Goal: Information Seeking & Learning: Learn about a topic

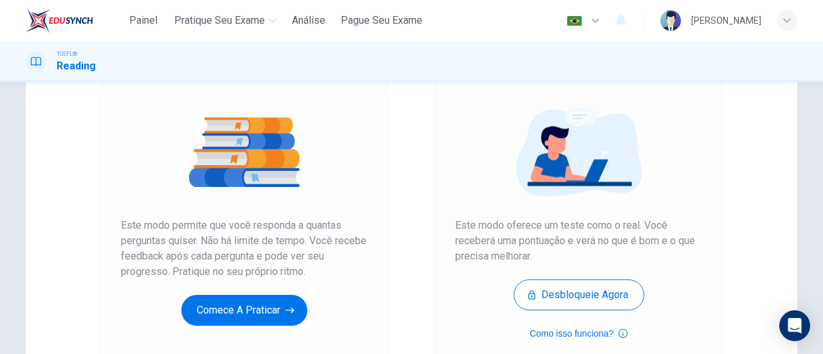
scroll to position [133, 0]
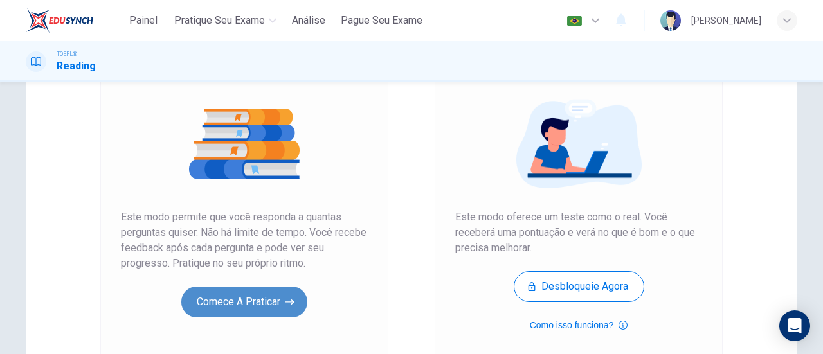
click at [255, 298] on button "Comece a praticar" at bounding box center [244, 302] width 126 height 31
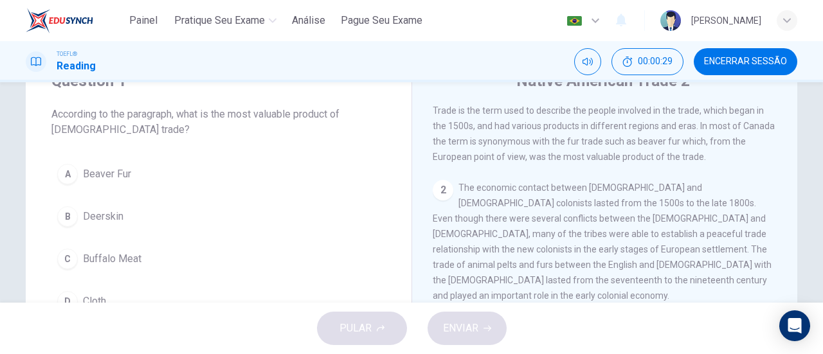
scroll to position [81, 0]
click at [440, 180] on div "2" at bounding box center [443, 190] width 21 height 21
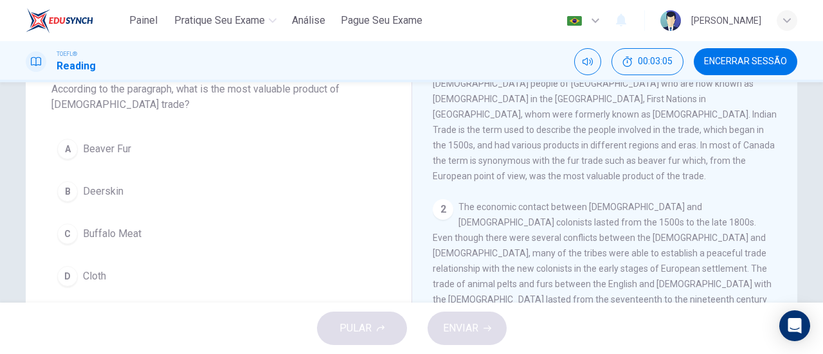
scroll to position [42, 0]
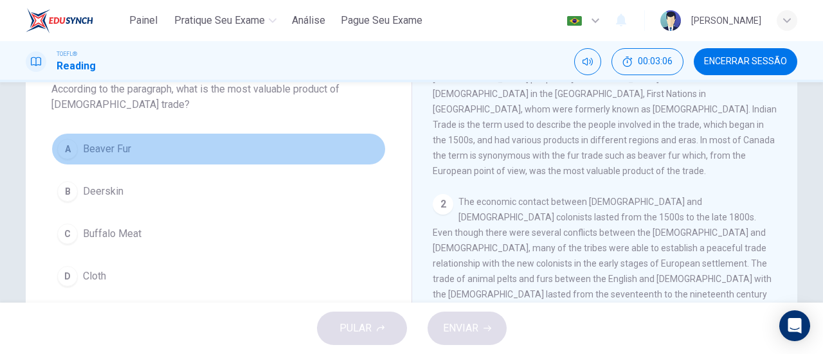
click at [69, 155] on div "A" at bounding box center [67, 149] width 21 height 21
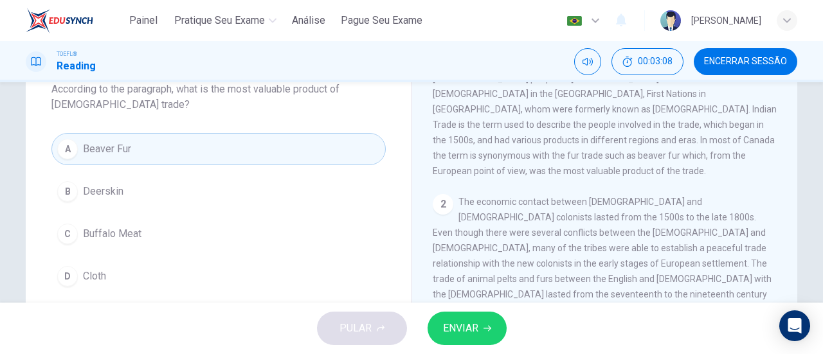
click at [474, 329] on span "ENVIAR" at bounding box center [460, 328] width 35 height 18
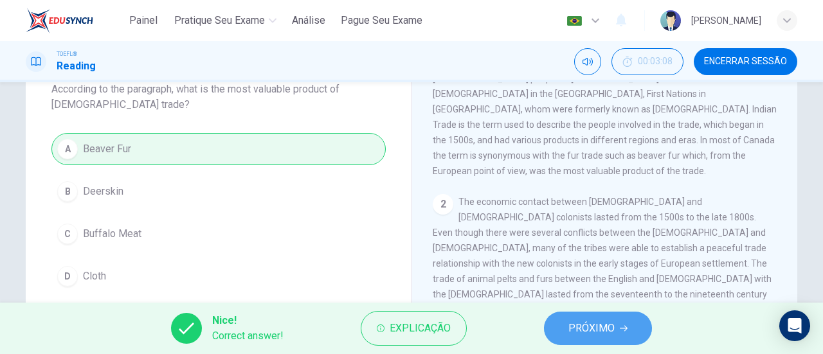
click at [597, 327] on span "PRÓXIMO" at bounding box center [591, 328] width 46 height 18
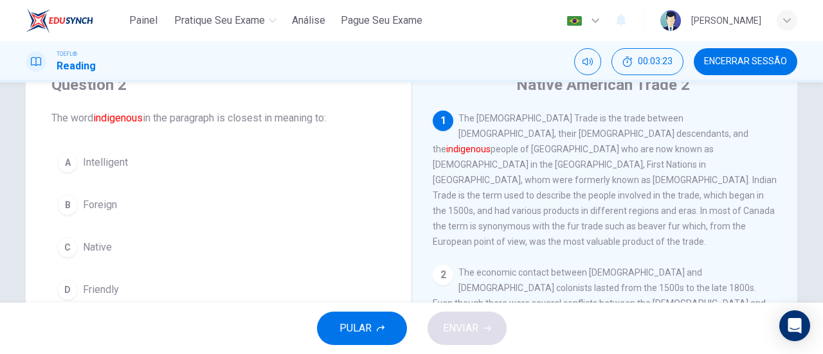
scroll to position [3, 0]
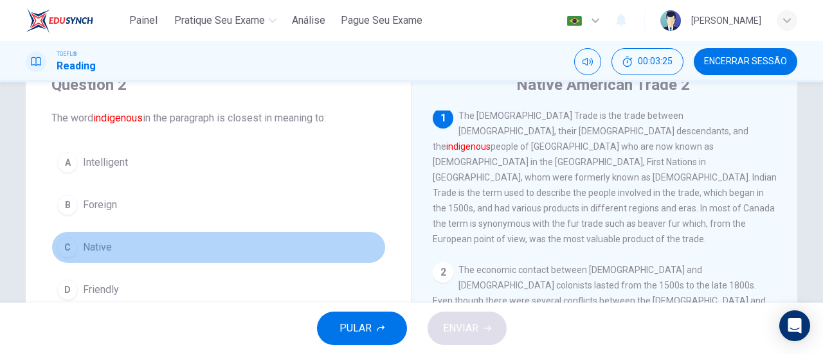
click at [66, 245] on div "C" at bounding box center [67, 247] width 21 height 21
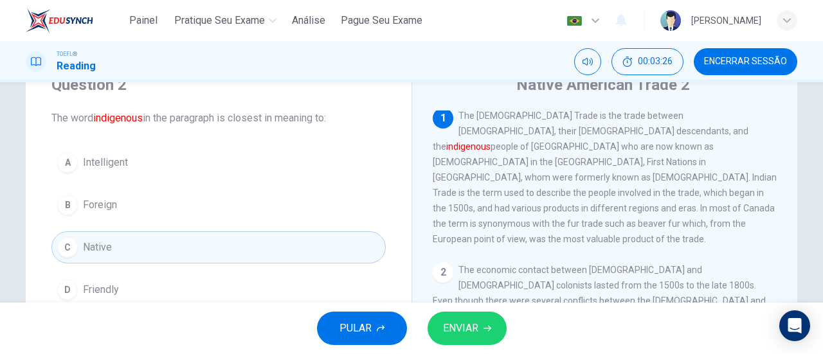
click at [468, 332] on span "ENVIAR" at bounding box center [460, 328] width 35 height 18
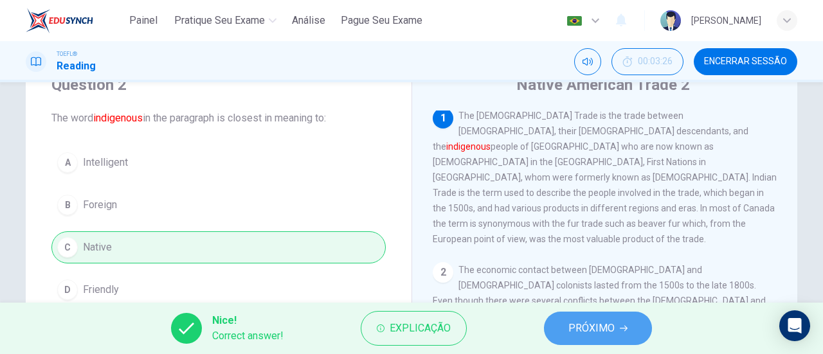
click at [594, 327] on span "PRÓXIMO" at bounding box center [591, 328] width 46 height 18
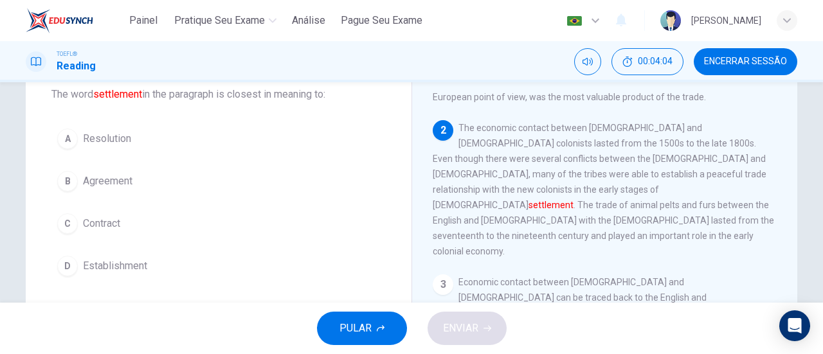
scroll to position [77, 0]
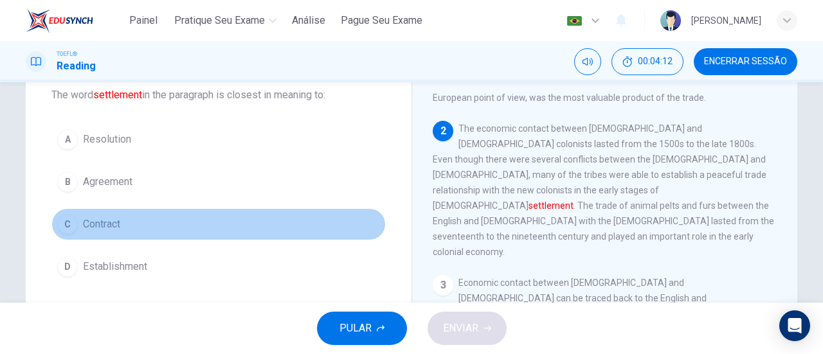
click at [67, 227] on div "C" at bounding box center [67, 224] width 21 height 21
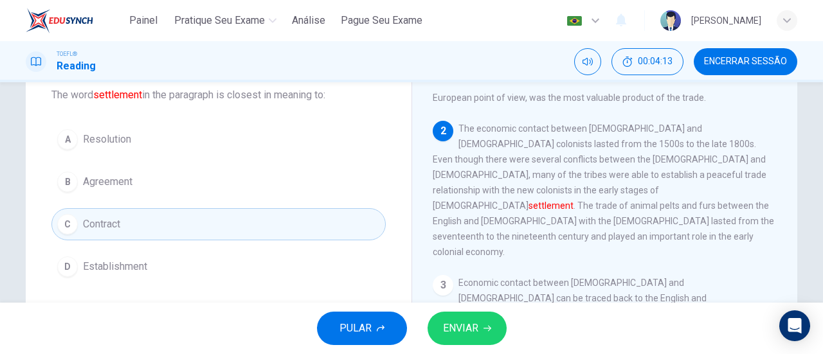
click at [473, 322] on span "ENVIAR" at bounding box center [460, 328] width 35 height 18
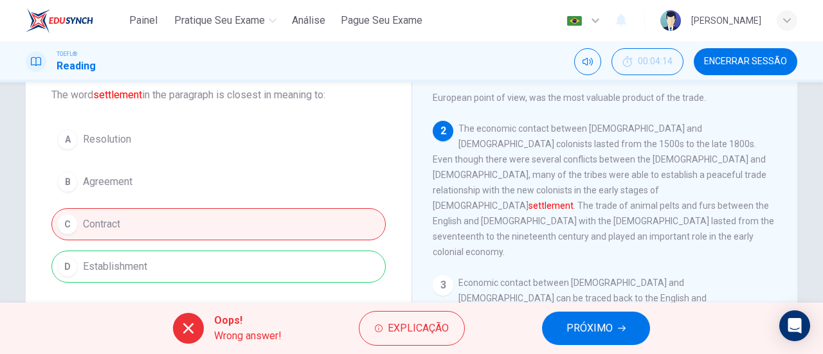
click at [235, 280] on div "A Resolution B Agreement C Contract D Establishment" at bounding box center [218, 202] width 334 height 159
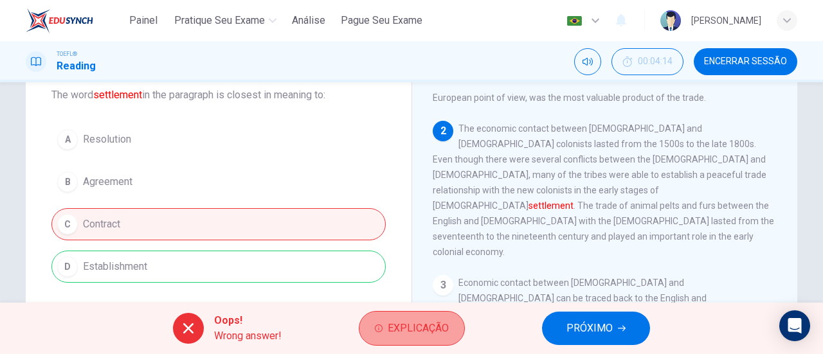
click at [436, 332] on span "Explicação" at bounding box center [418, 328] width 61 height 18
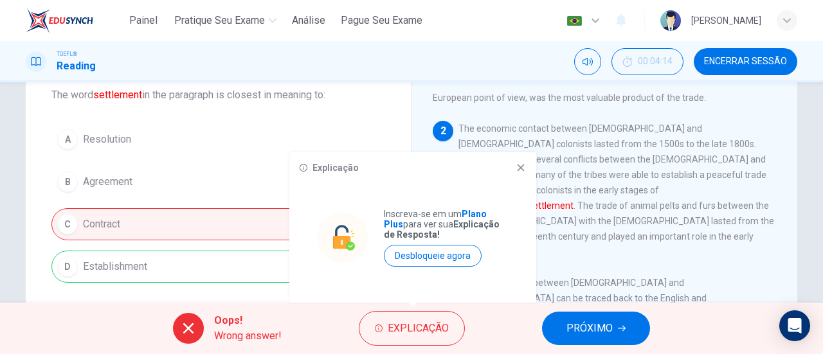
click at [580, 346] on div "Oops! Wrong answer! Explicação PRÓXIMO" at bounding box center [411, 328] width 823 height 51
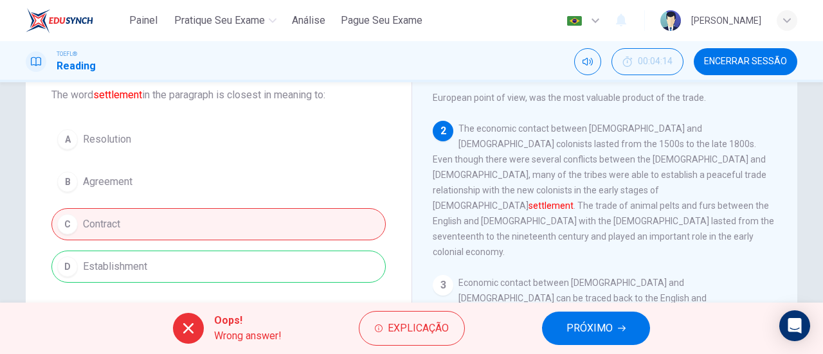
click at [572, 326] on span "PRÓXIMO" at bounding box center [589, 328] width 46 height 18
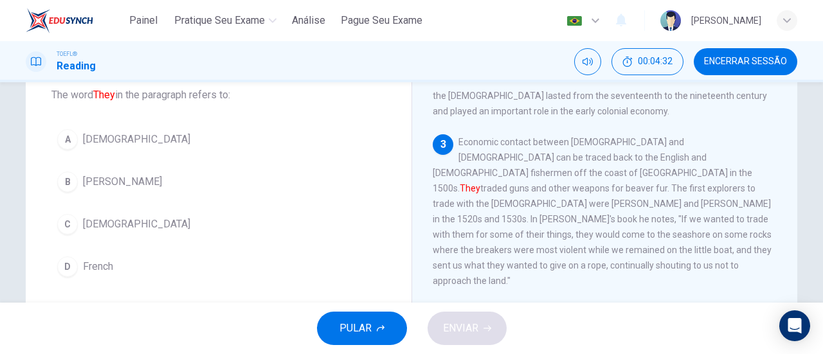
scroll to position [244, 0]
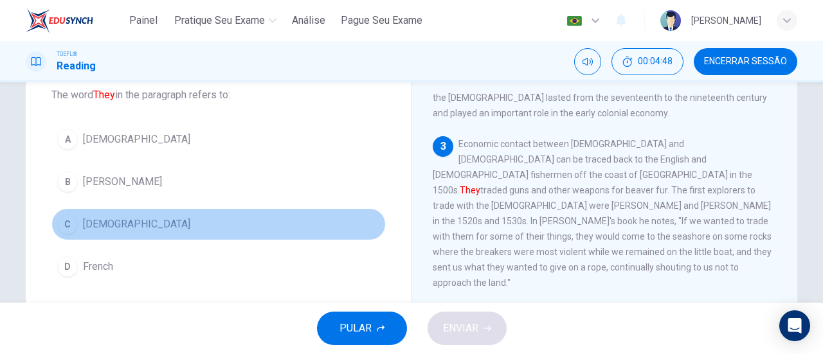
click at [57, 231] on div "C" at bounding box center [67, 224] width 21 height 21
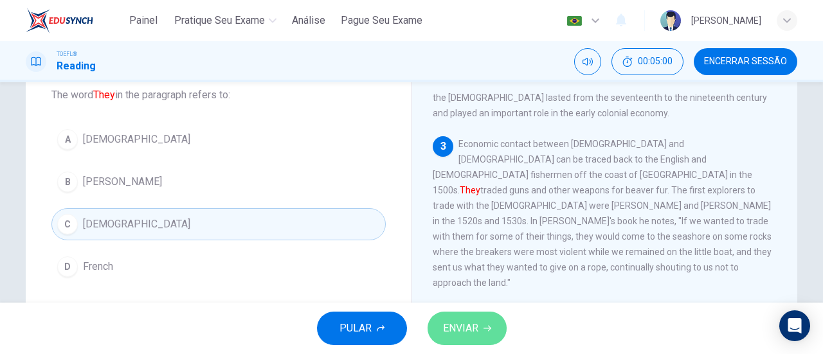
click at [479, 334] on button "ENVIAR" at bounding box center [466, 328] width 79 height 33
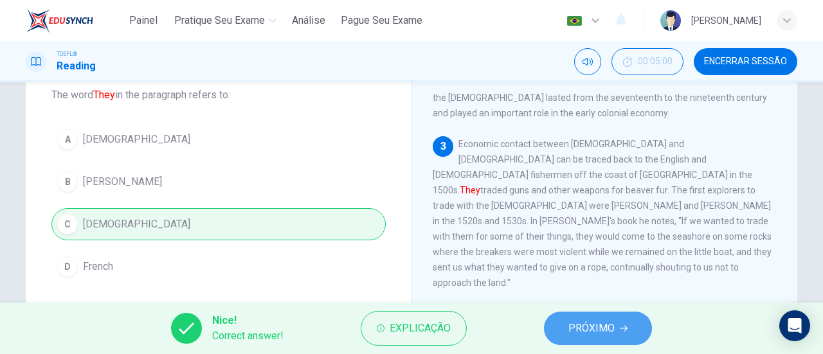
click at [564, 327] on button "PRÓXIMO" at bounding box center [598, 328] width 108 height 33
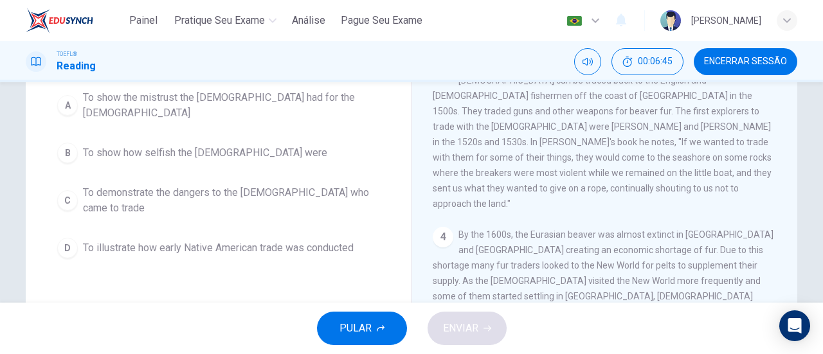
scroll to position [134, 0]
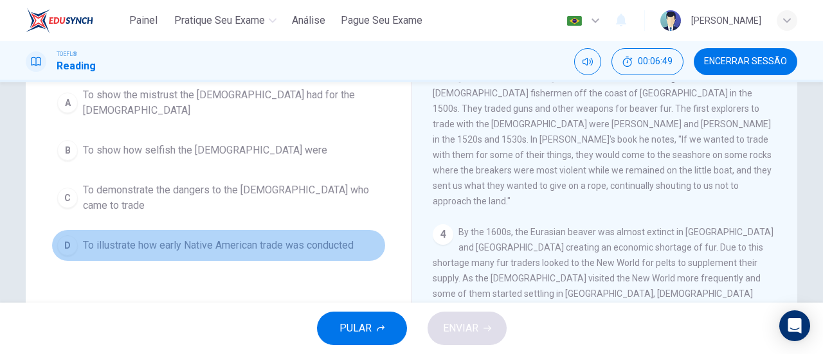
click at [60, 238] on div "D" at bounding box center [67, 245] width 21 height 21
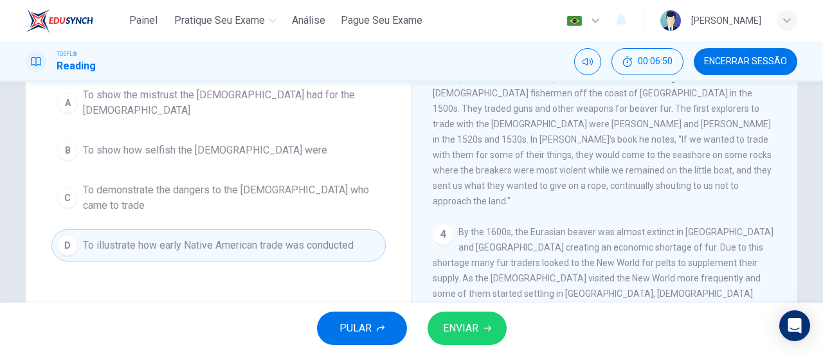
click at [471, 326] on span "ENVIAR" at bounding box center [460, 328] width 35 height 18
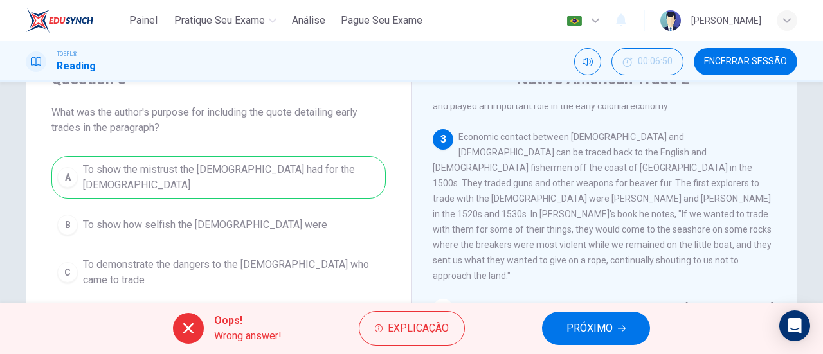
scroll to position [59, 0]
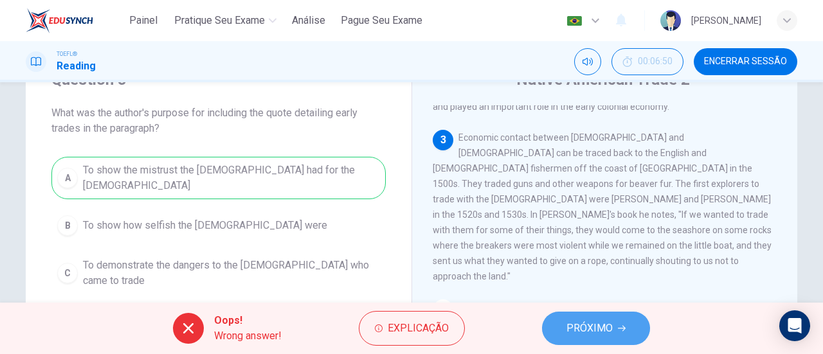
click at [590, 336] on span "PRÓXIMO" at bounding box center [589, 328] width 46 height 18
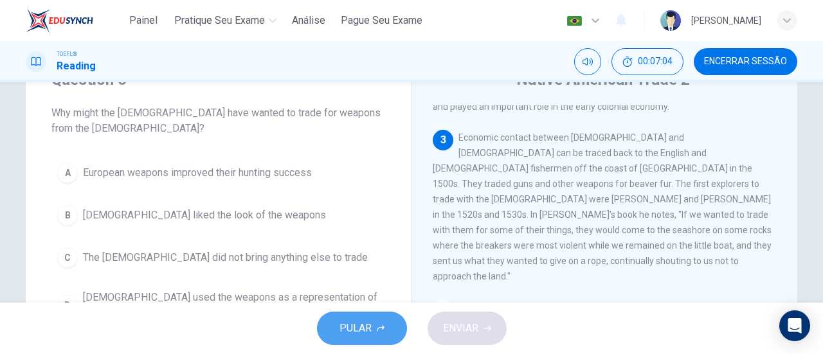
click at [379, 324] on button "PULAR" at bounding box center [362, 328] width 90 height 33
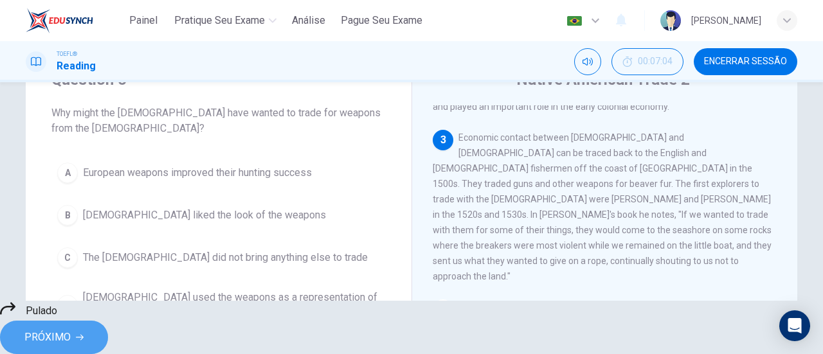
click at [71, 328] on span "PRÓXIMO" at bounding box center [47, 337] width 46 height 18
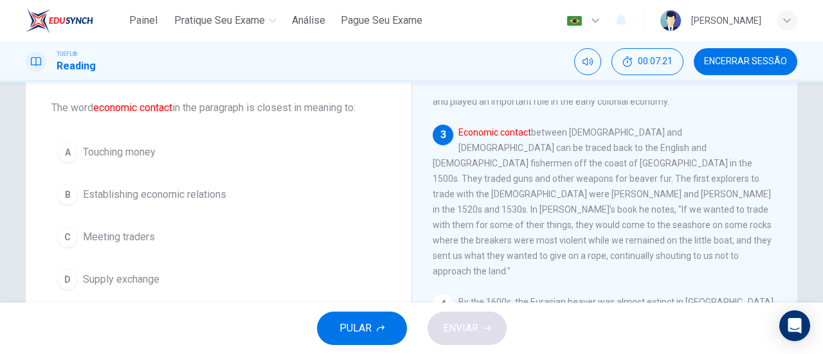
scroll to position [60, 0]
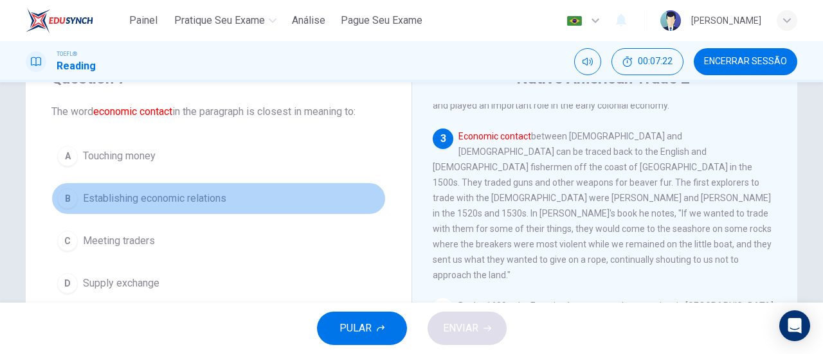
click at [64, 202] on div "B" at bounding box center [67, 198] width 21 height 21
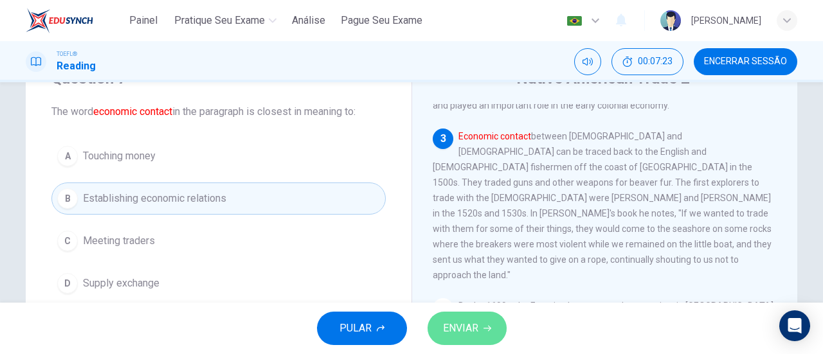
click at [477, 332] on span "ENVIAR" at bounding box center [460, 328] width 35 height 18
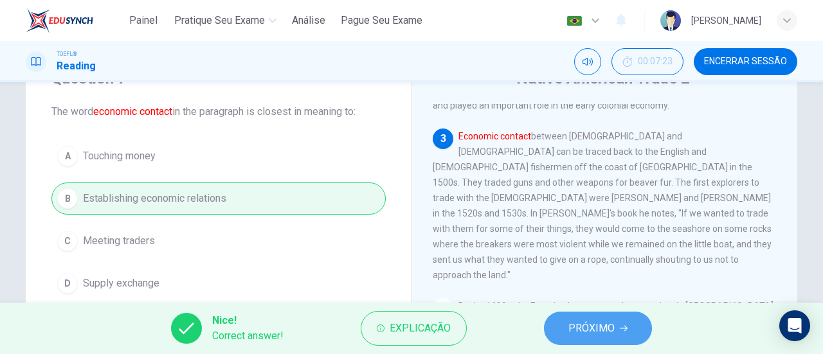
click at [577, 332] on span "PRÓXIMO" at bounding box center [591, 328] width 46 height 18
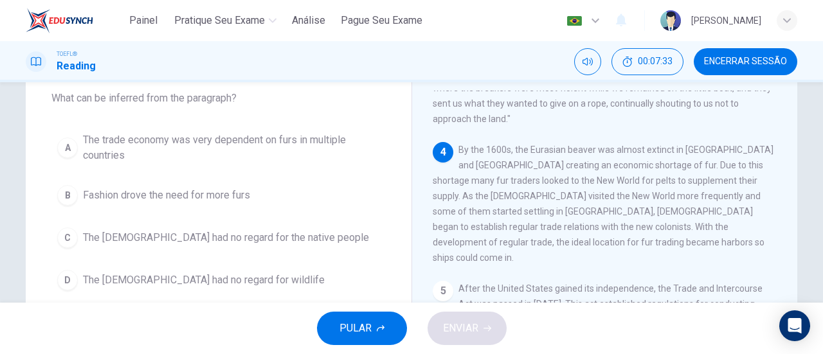
scroll to position [76, 0]
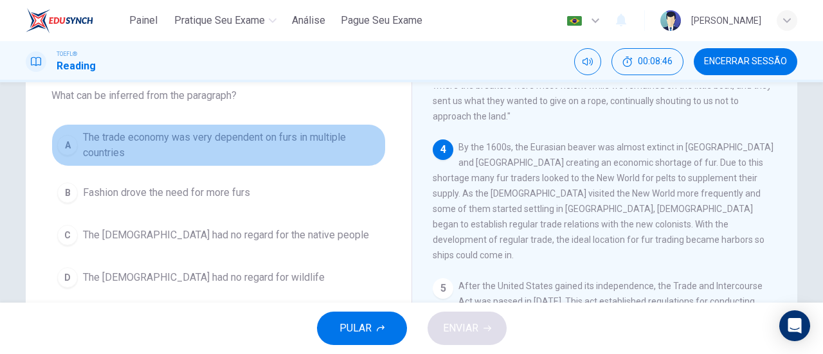
click at [69, 135] on button "A The trade economy was very dependent on furs in multiple countries" at bounding box center [218, 145] width 334 height 42
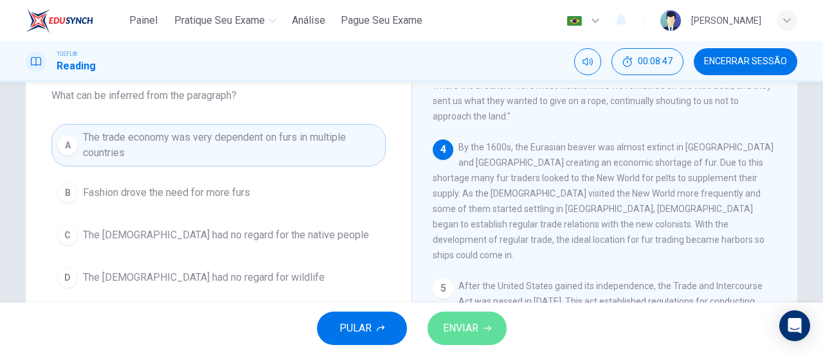
click at [475, 325] on span "ENVIAR" at bounding box center [460, 328] width 35 height 18
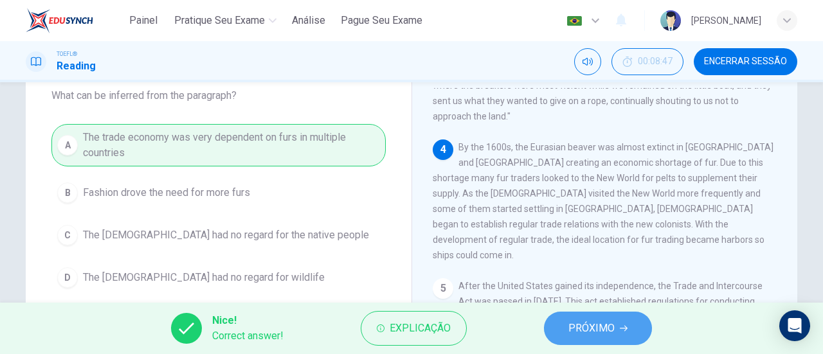
click at [571, 335] on span "PRÓXIMO" at bounding box center [591, 328] width 46 height 18
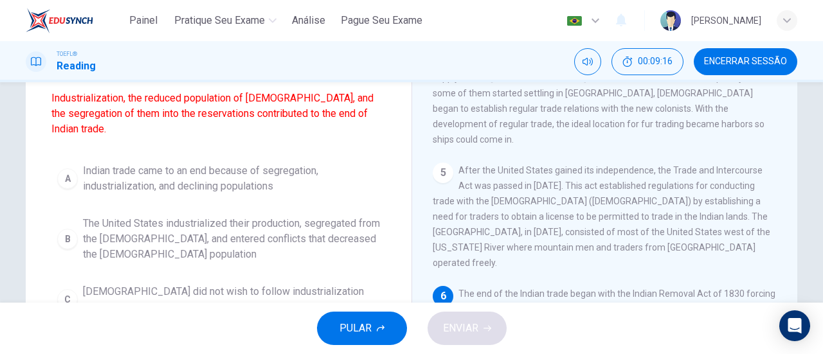
scroll to position [121, 0]
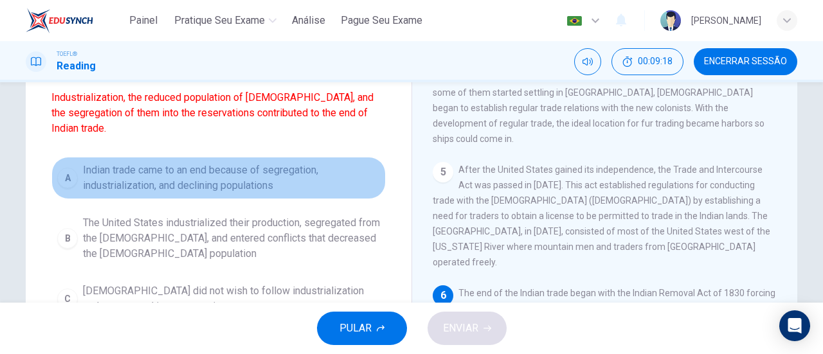
click at [62, 166] on button "A Indian trade came to an end because of segregation, industrialization, and de…" at bounding box center [218, 178] width 334 height 42
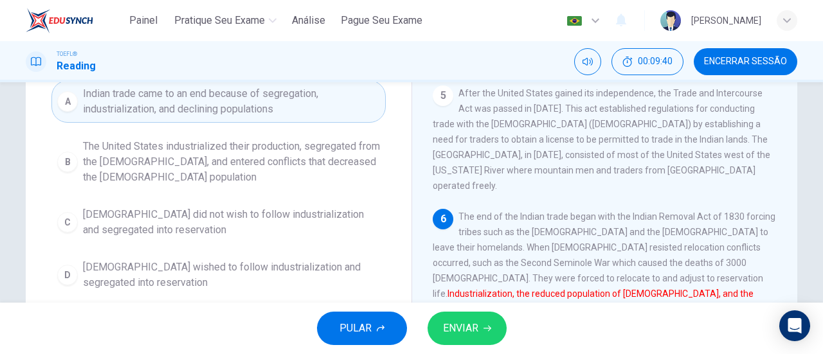
scroll to position [197, 0]
click at [476, 327] on span "ENVIAR" at bounding box center [460, 328] width 35 height 18
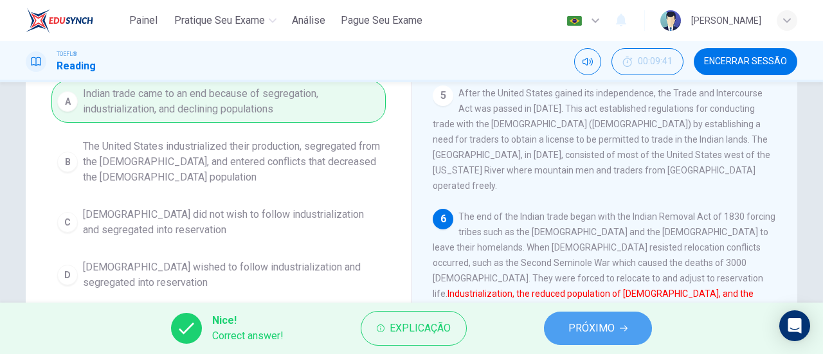
click at [573, 334] on span "PRÓXIMO" at bounding box center [591, 328] width 46 height 18
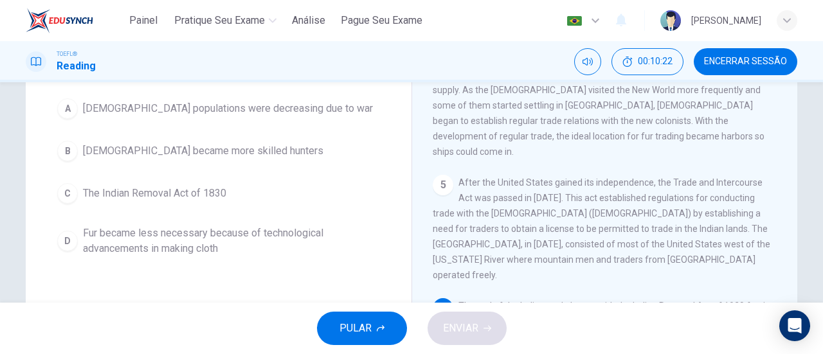
scroll to position [108, 0]
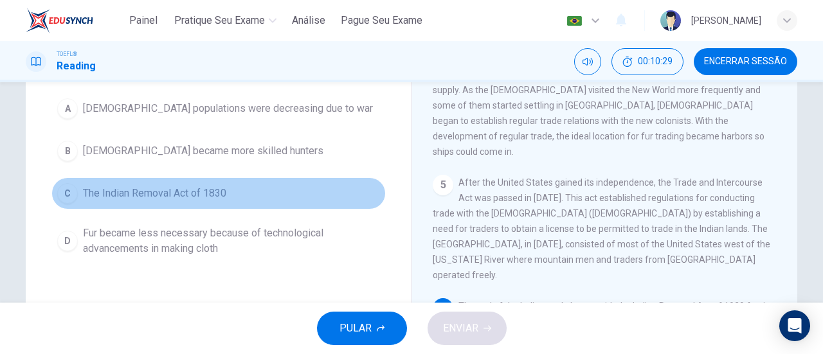
click at [54, 184] on button "C The Indian Removal Act of 1830" at bounding box center [218, 193] width 334 height 32
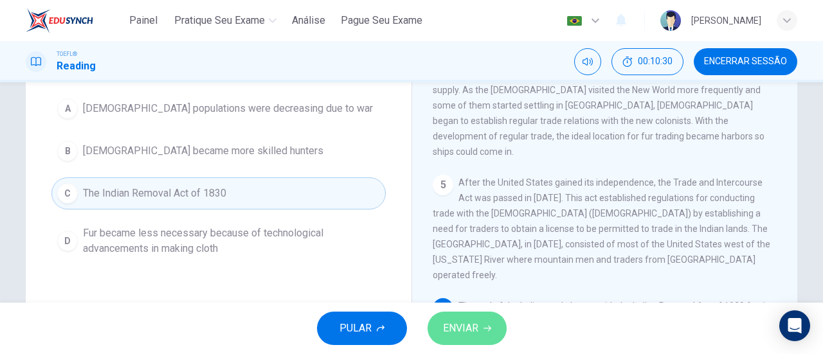
click at [468, 326] on span "ENVIAR" at bounding box center [460, 328] width 35 height 18
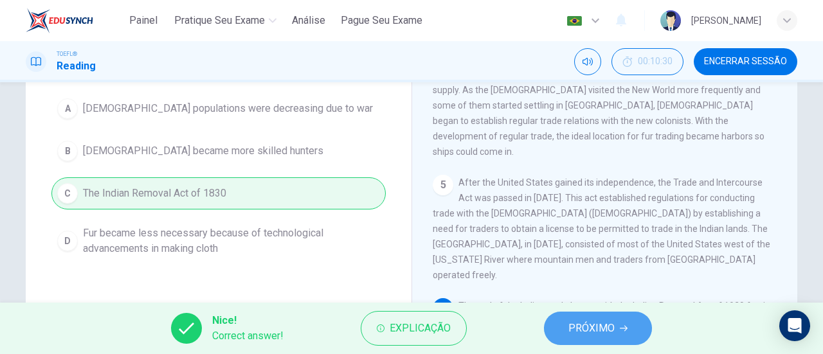
click at [611, 325] on span "PRÓXIMO" at bounding box center [591, 328] width 46 height 18
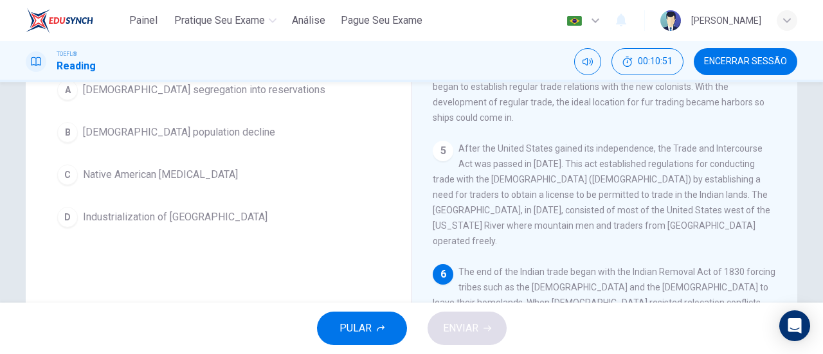
scroll to position [141, 0]
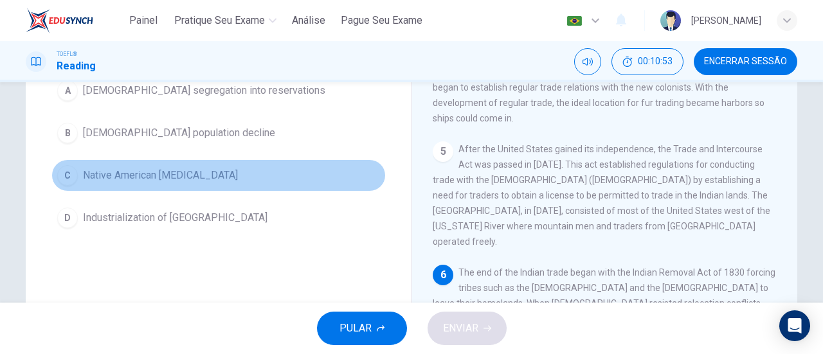
click at [71, 175] on div "C" at bounding box center [67, 175] width 21 height 21
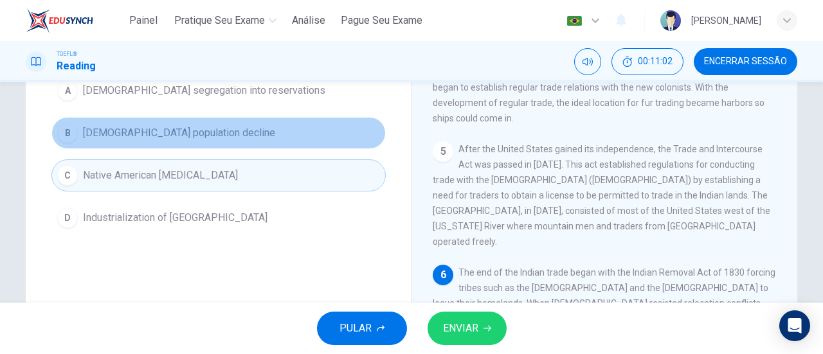
click at [259, 129] on button "B Native American population decline" at bounding box center [218, 133] width 334 height 32
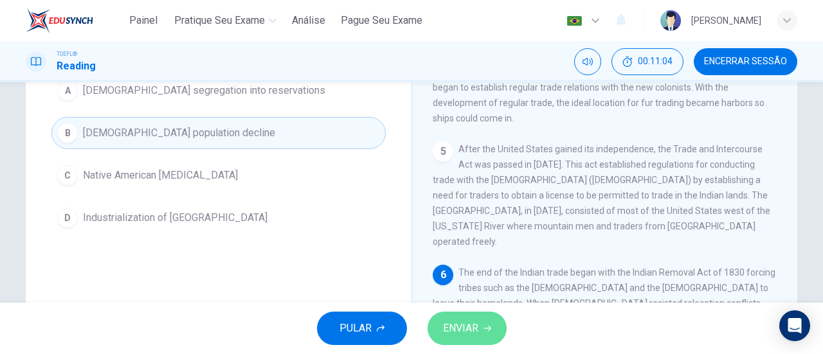
click at [454, 323] on span "ENVIAR" at bounding box center [460, 328] width 35 height 18
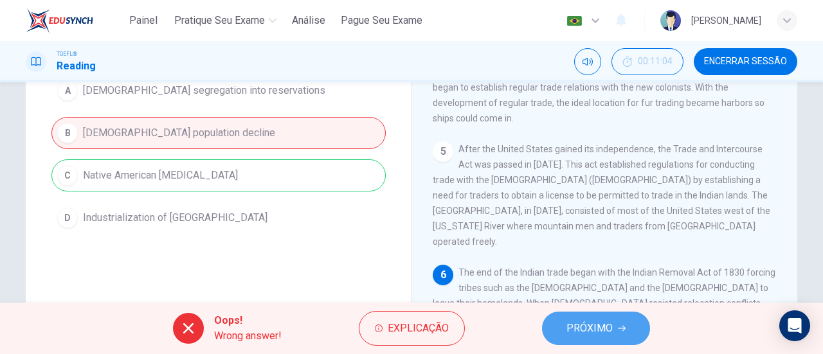
click at [589, 325] on span "PRÓXIMO" at bounding box center [589, 328] width 46 height 18
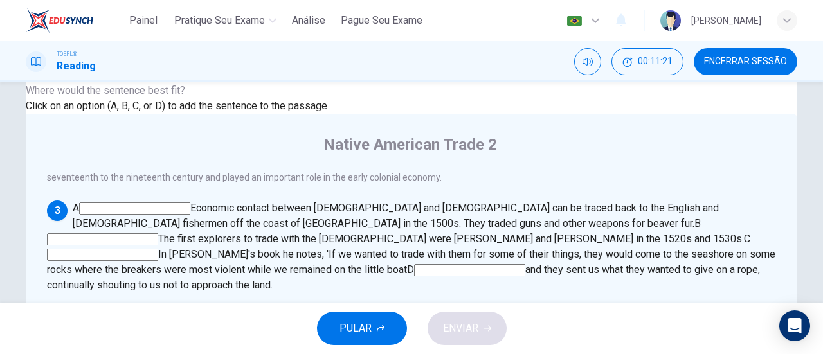
scroll to position [100, 0]
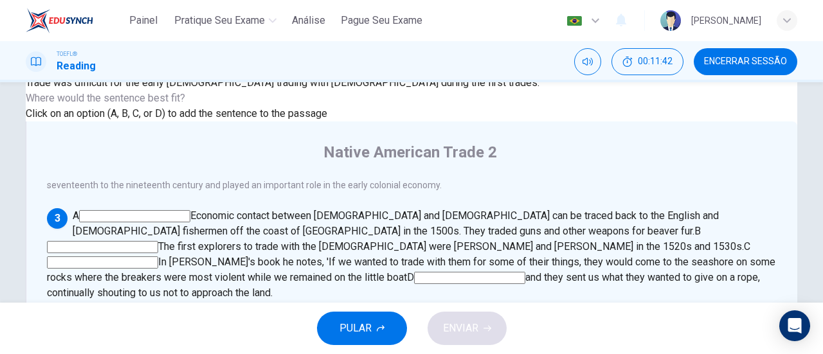
click at [158, 256] on input at bounding box center [102, 262] width 111 height 12
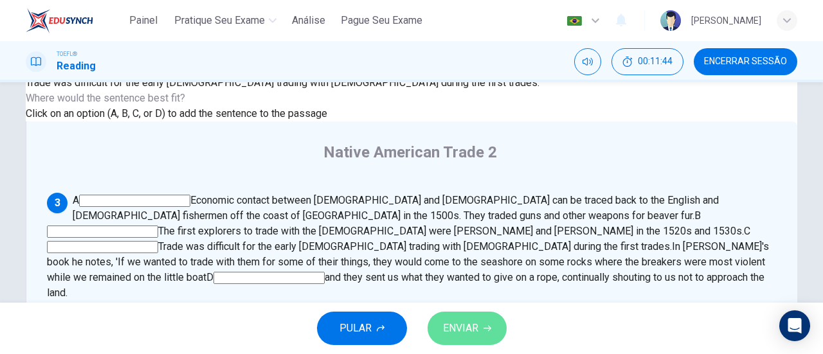
click at [460, 331] on span "ENVIAR" at bounding box center [460, 328] width 35 height 18
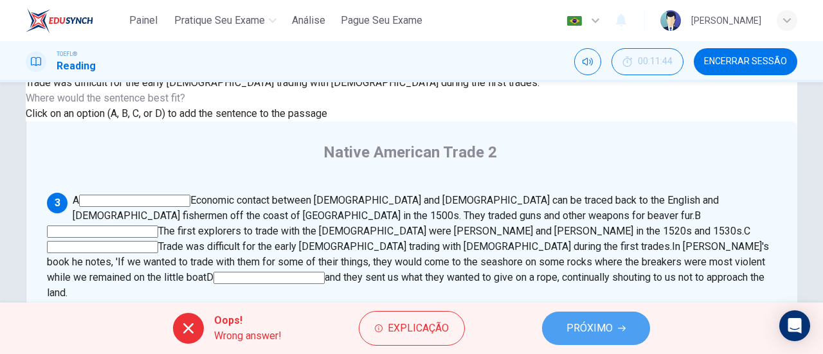
click at [568, 323] on span "PRÓXIMO" at bounding box center [589, 328] width 46 height 18
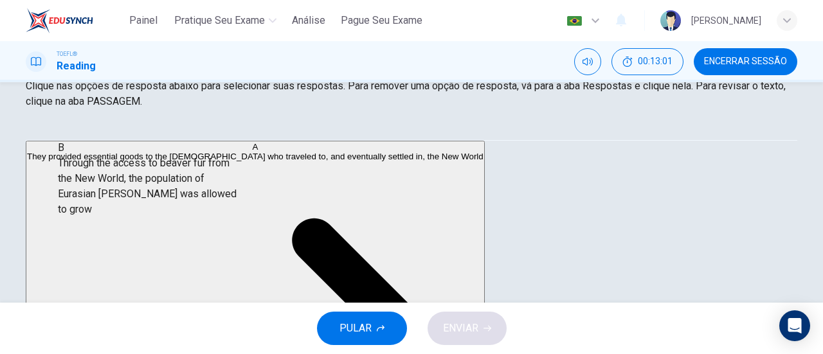
scroll to position [75, 0]
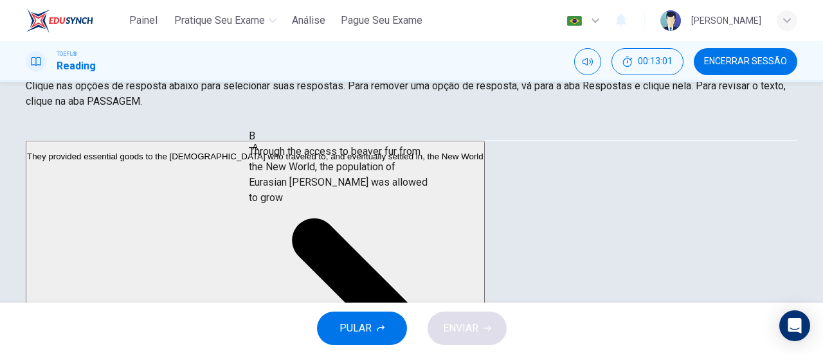
drag, startPoint x: 190, startPoint y: 217, endPoint x: 393, endPoint y: 204, distance: 203.5
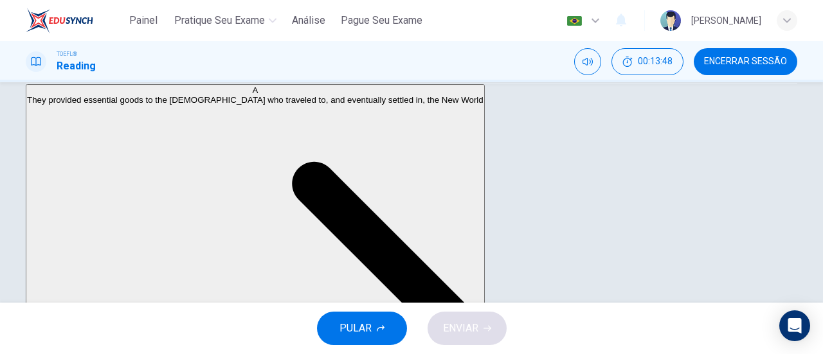
scroll to position [296, 0]
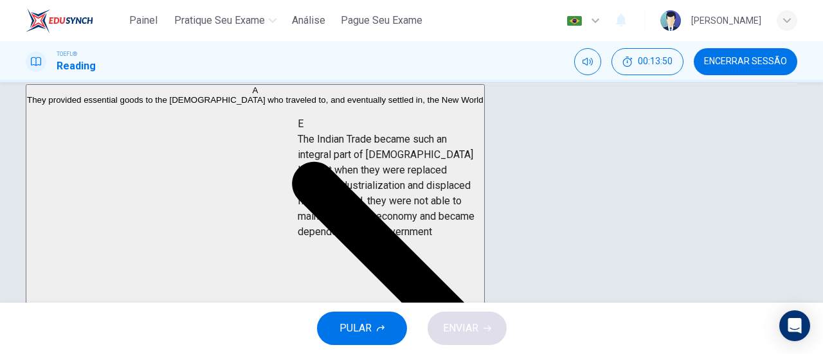
drag, startPoint x: 132, startPoint y: 210, endPoint x: 391, endPoint y: 208, distance: 259.1
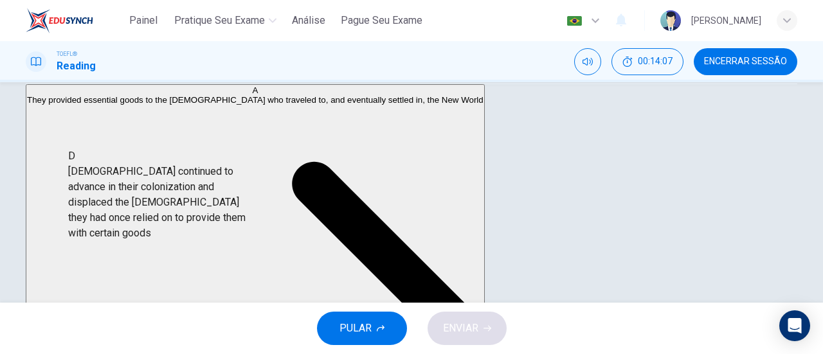
scroll to position [145, 0]
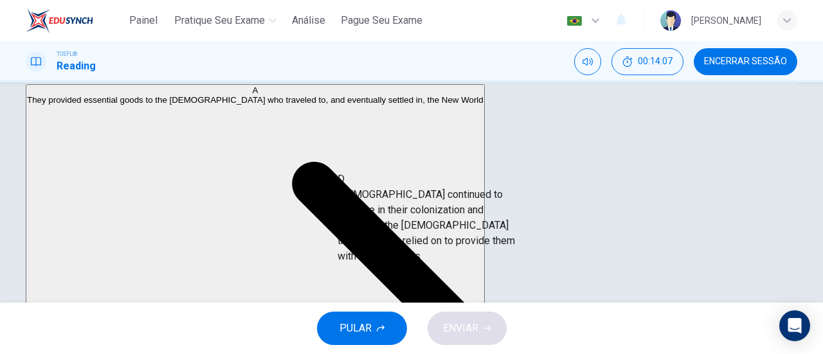
drag, startPoint x: 151, startPoint y: 222, endPoint x: 451, endPoint y: 251, distance: 301.6
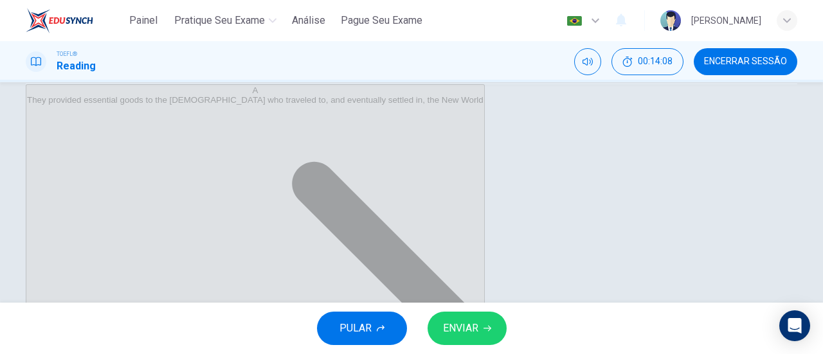
scroll to position [100, 0]
click at [476, 334] on span "ENVIAR" at bounding box center [460, 328] width 35 height 18
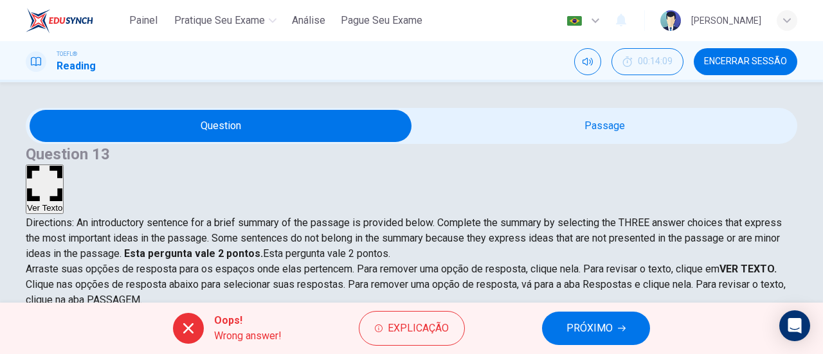
scroll to position [1, 0]
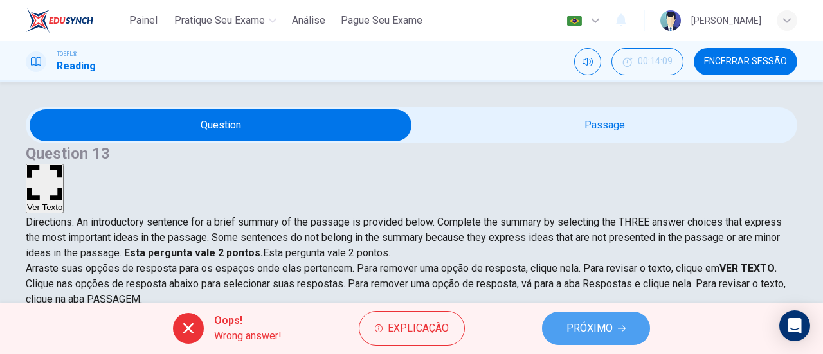
click at [593, 334] on span "PRÓXIMO" at bounding box center [589, 328] width 46 height 18
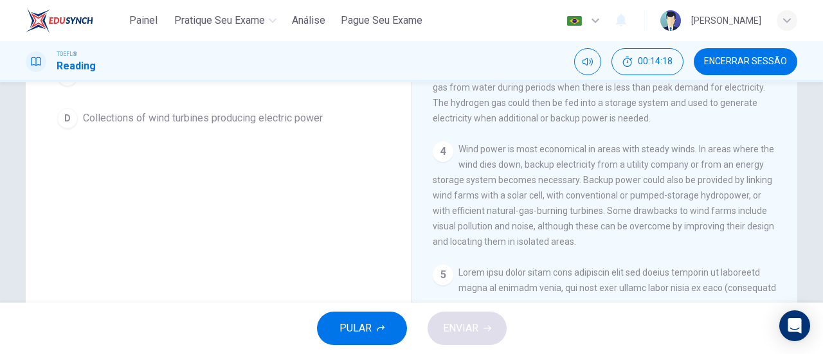
scroll to position [242, 0]
click at [744, 64] on span "Encerrar Sessão" at bounding box center [745, 62] width 83 height 10
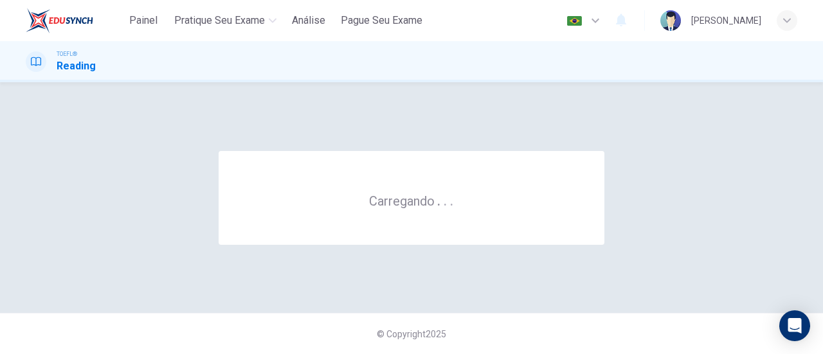
scroll to position [0, 0]
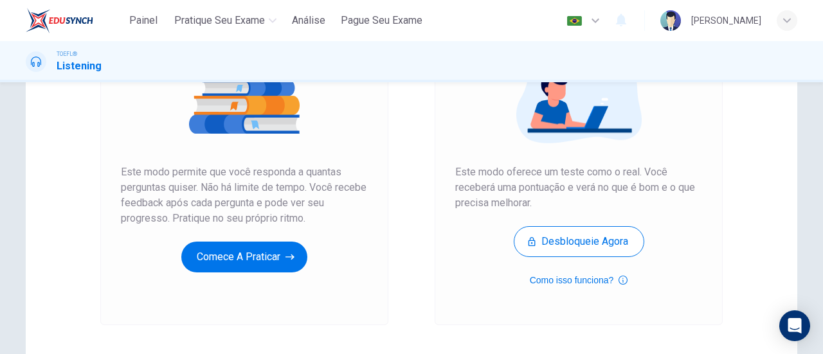
scroll to position [210, 0]
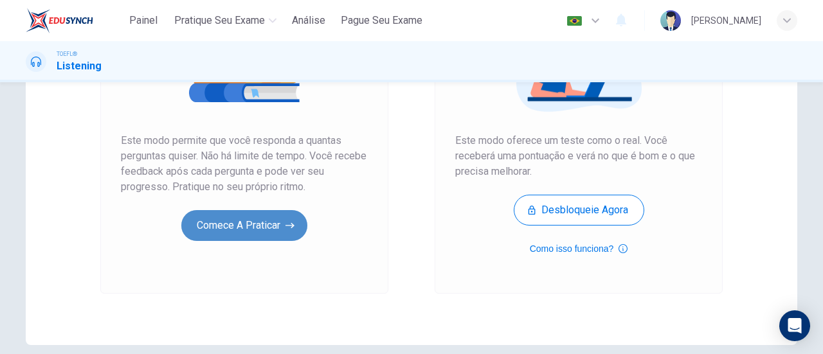
click at [238, 215] on button "Comece a praticar" at bounding box center [244, 225] width 126 height 31
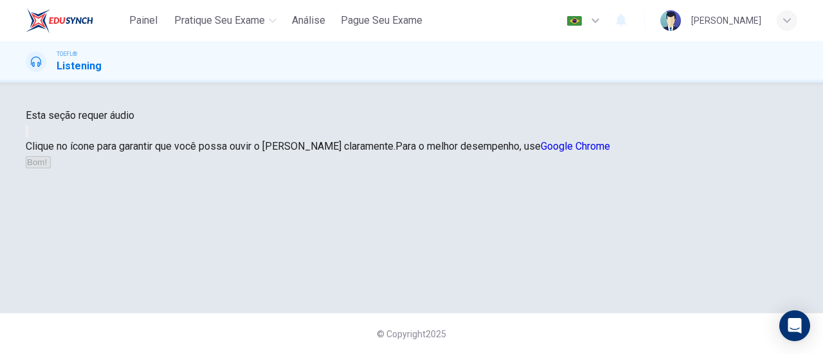
click at [28, 138] on button "button" at bounding box center [27, 131] width 3 height 12
click at [51, 168] on button "Bom!" at bounding box center [38, 162] width 25 height 12
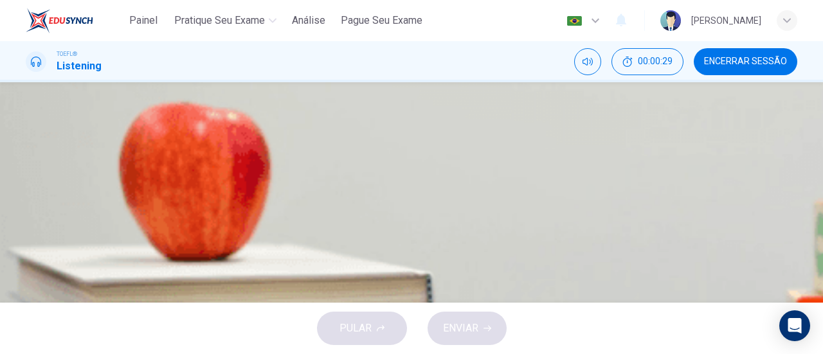
scroll to position [114, 0]
click at [27, 222] on icon "button" at bounding box center [27, 222] width 0 height 0
drag, startPoint x: 352, startPoint y: 220, endPoint x: 373, endPoint y: 179, distance: 46.3
click at [373, 179] on div "Pergunta 1 Why does the student want to talk about his essays with the professo…" at bounding box center [411, 124] width 771 height 159
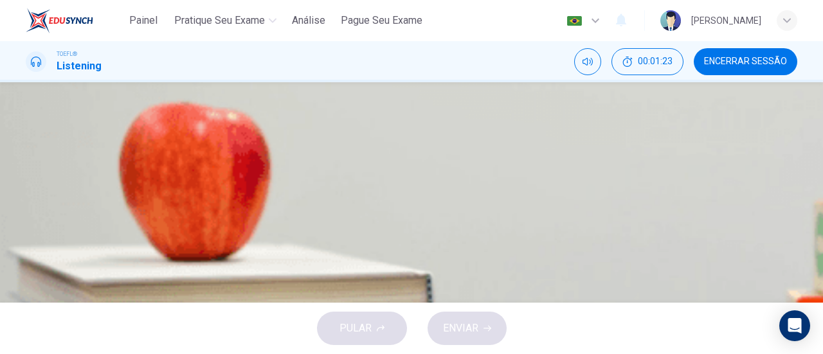
click at [52, 134] on div "B" at bounding box center [41, 124] width 21 height 21
click at [469, 330] on span "ENVIAR" at bounding box center [460, 328] width 35 height 18
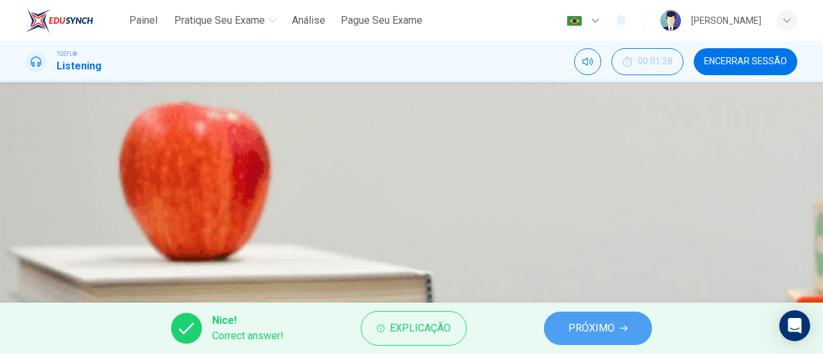
click at [571, 344] on button "PRÓXIMO" at bounding box center [598, 328] width 108 height 33
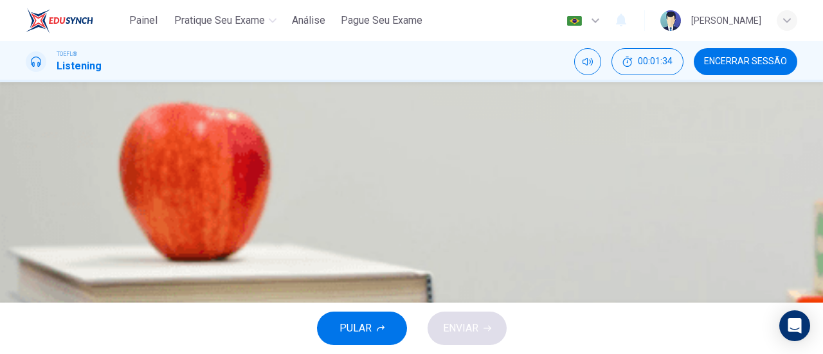
scroll to position [40, 0]
click at [26, 296] on span at bounding box center [26, 296] width 0 height 0
click at [27, 290] on icon "button" at bounding box center [27, 290] width 0 height 0
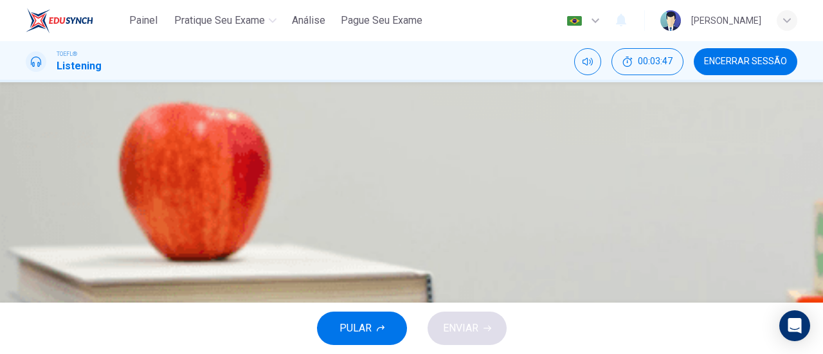
scroll to position [75, 0]
click at [28, 246] on button "button" at bounding box center [27, 252] width 3 height 12
click at [565, 91] on span "Because it is a designated amount of time in which students can speak with prof…" at bounding box center [311, 83] width 508 height 15
click at [487, 325] on icon "button" at bounding box center [487, 329] width 8 height 8
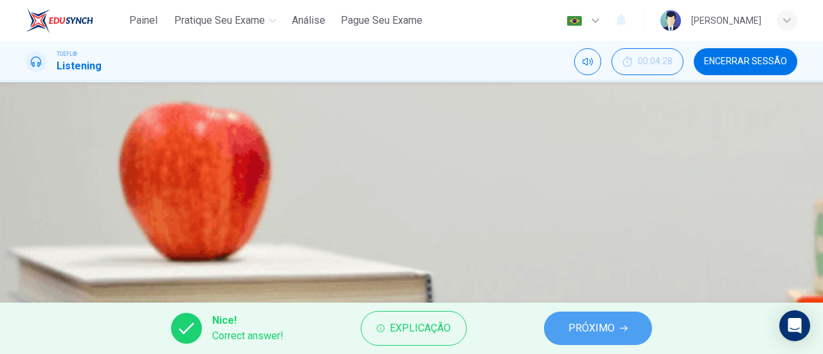
click at [581, 332] on span "PRÓXIMO" at bounding box center [591, 328] width 46 height 18
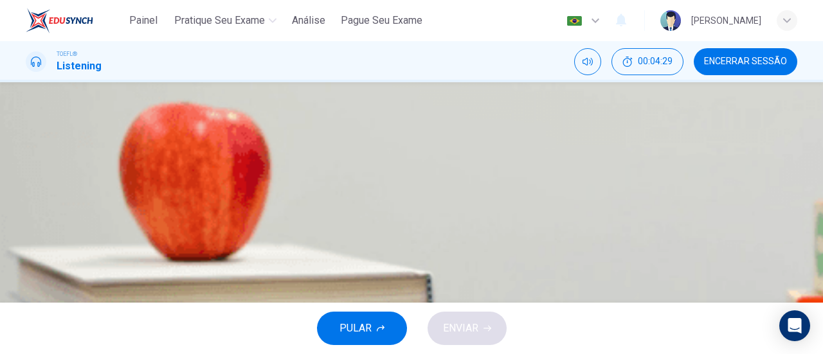
click at [26, 211] on div "02m 17s" at bounding box center [411, 244] width 771 height 66
click at [28, 213] on button "button" at bounding box center [27, 219] width 3 height 12
click at [52, 173] on div "C" at bounding box center [41, 162] width 21 height 21
click at [461, 323] on span "ENVIAR" at bounding box center [460, 328] width 35 height 18
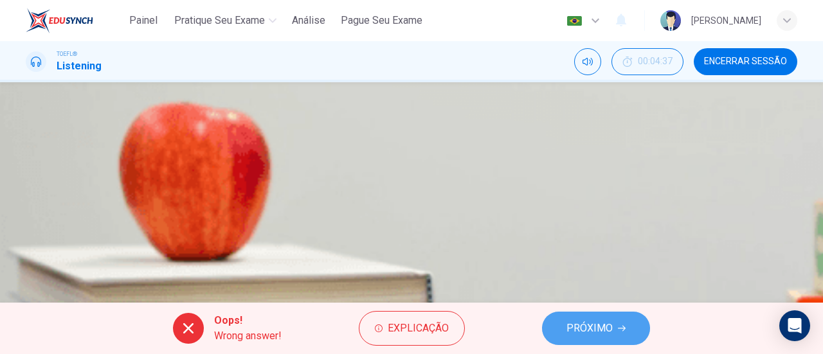
click at [552, 335] on button "PRÓXIMO" at bounding box center [596, 328] width 108 height 33
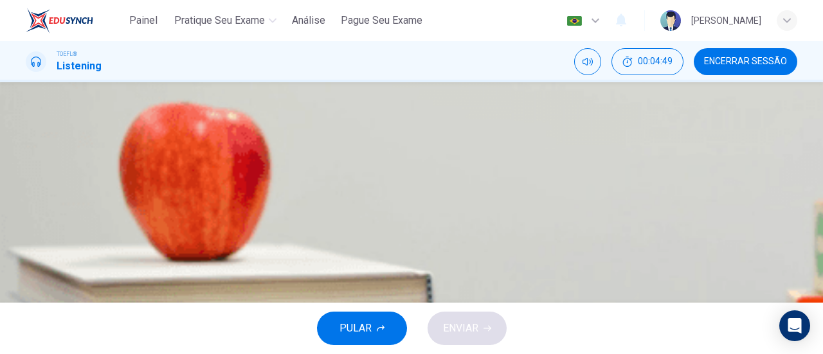
click at [52, 109] on div "A" at bounding box center [41, 98] width 21 height 21
click at [471, 334] on span "ENVIAR" at bounding box center [460, 328] width 35 height 18
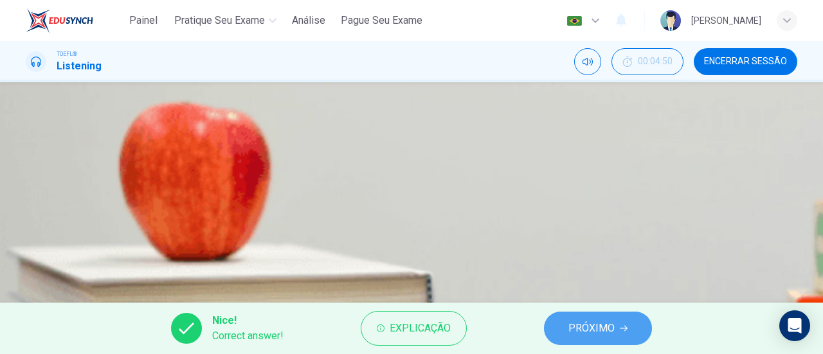
click at [557, 336] on button "PRÓXIMO" at bounding box center [598, 328] width 108 height 33
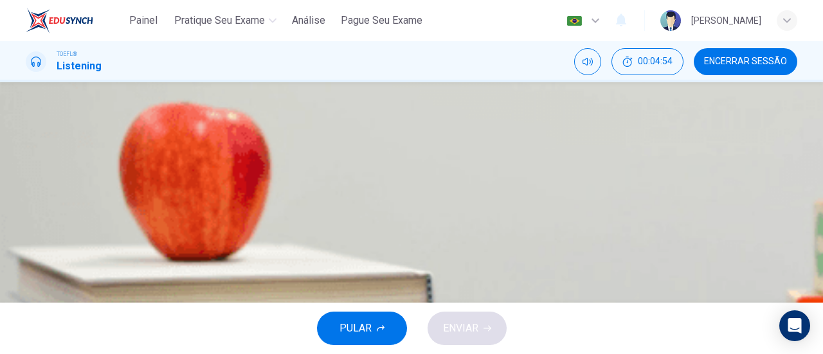
scroll to position [85, 0]
click at [316, 178] on span "Send an email to make an appointment during office hours" at bounding box center [186, 170] width 258 height 15
click at [476, 328] on span "ENVIAR" at bounding box center [460, 328] width 35 height 18
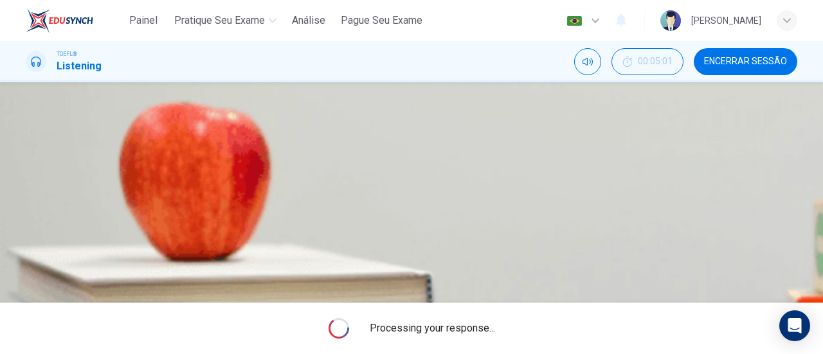
type input "15"
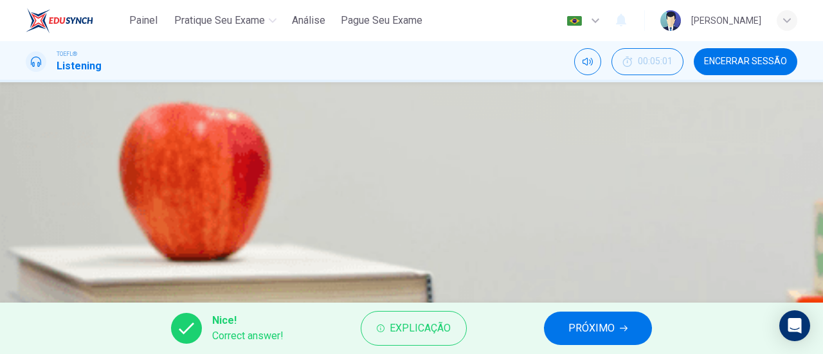
click at [604, 305] on div "Nice! Correct answer! Explicação PRÓXIMO" at bounding box center [411, 328] width 823 height 51
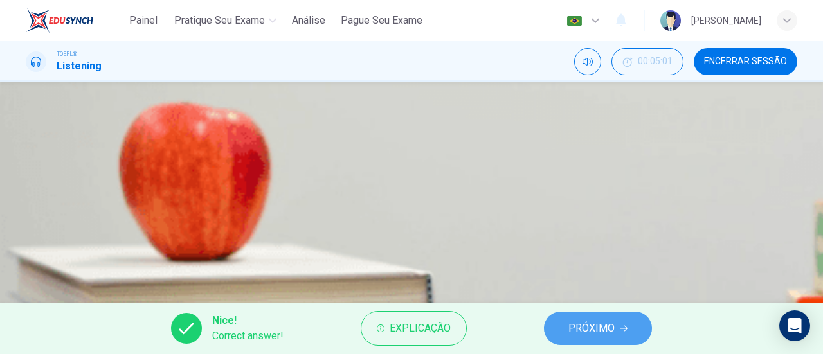
click at [600, 327] on span "PRÓXIMO" at bounding box center [591, 328] width 46 height 18
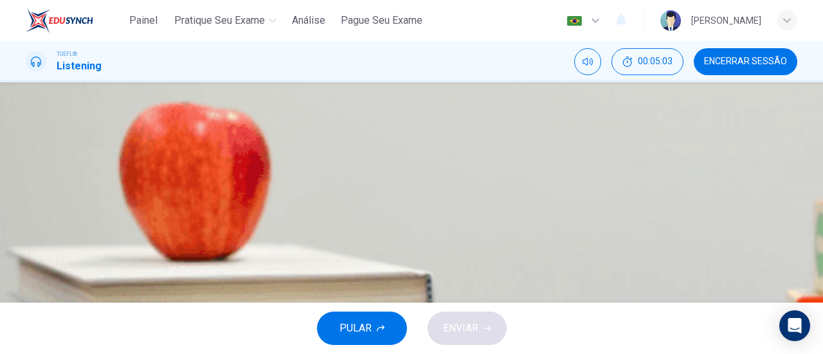
scroll to position [51, 0]
click at [27, 279] on icon "button" at bounding box center [27, 279] width 0 height 0
click at [28, 270] on button "button" at bounding box center [27, 276] width 3 height 12
click at [26, 285] on span at bounding box center [26, 285] width 0 height 0
click at [27, 279] on icon "button" at bounding box center [27, 279] width 0 height 0
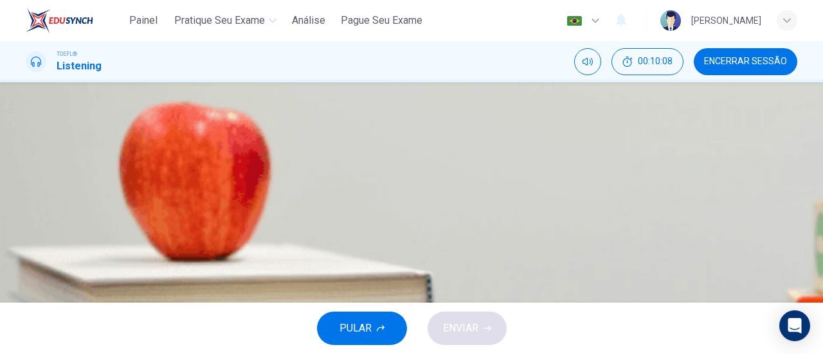
scroll to position [162, 0]
click at [251, 188] on span "How Impressionism influenced later artists" at bounding box center [154, 179] width 194 height 15
click at [489, 325] on icon "button" at bounding box center [487, 329] width 8 height 8
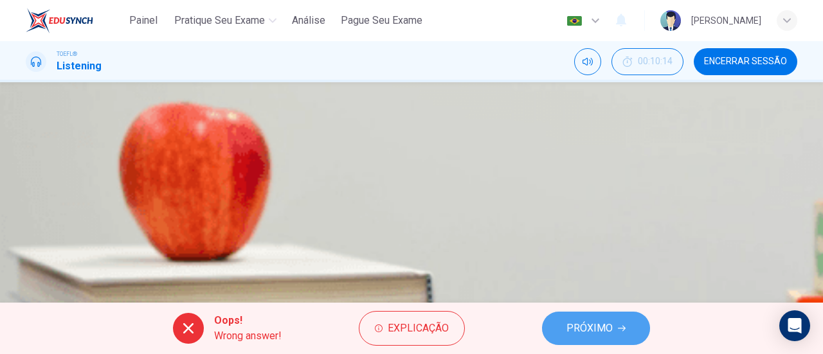
click at [603, 327] on span "PRÓXIMO" at bounding box center [589, 328] width 46 height 18
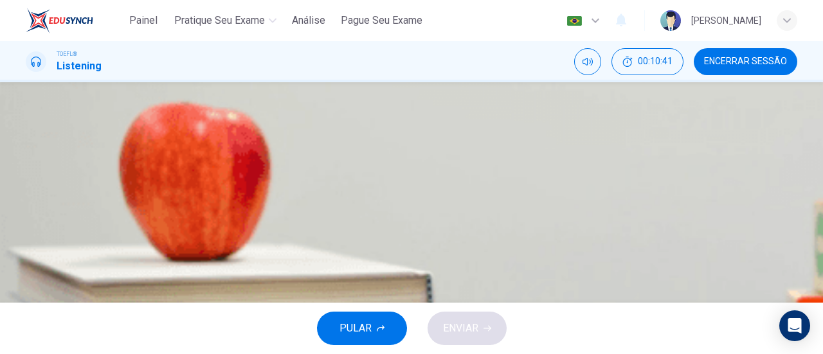
scroll to position [132, 0]
click at [724, 196] on div "A Both the public and art critics approved of it immediately B Art critics appr…" at bounding box center [411, 131] width 771 height 129
click at [26, 291] on span at bounding box center [26, 291] width 0 height 0
drag, startPoint x: 80, startPoint y: 181, endPoint x: 73, endPoint y: 180, distance: 7.1
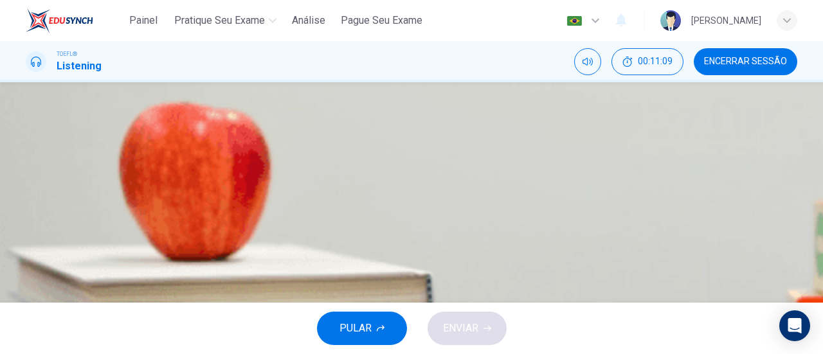
click at [26, 291] on span at bounding box center [26, 291] width 0 height 0
click at [310, 111] on span "Both the public and art critics approved of it immediately" at bounding box center [183, 102] width 253 height 15
click at [302, 175] on span "The public caught on to the style sooner than art critics" at bounding box center [179, 166] width 245 height 15
click at [484, 323] on button "ENVIAR" at bounding box center [466, 328] width 79 height 33
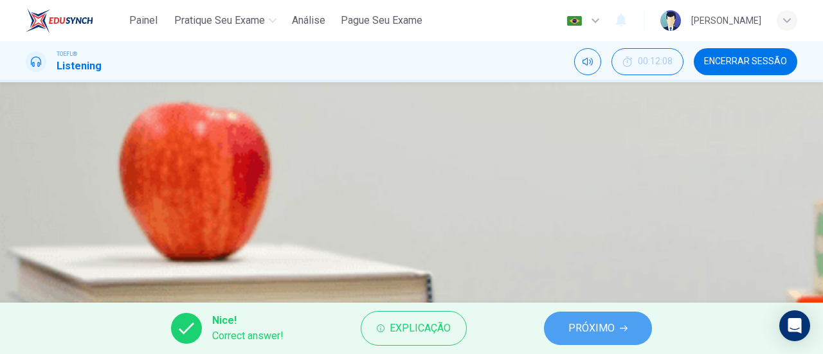
click at [579, 322] on span "PRÓXIMO" at bounding box center [591, 328] width 46 height 18
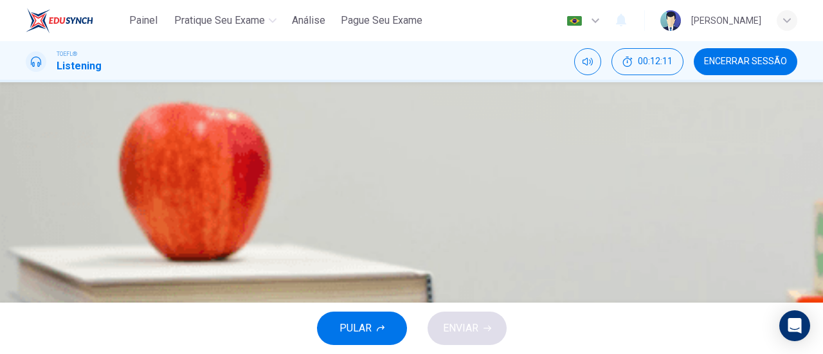
scroll to position [78, 0]
click at [129, 120] on span "Formal portraits" at bounding box center [92, 112] width 71 height 15
click at [463, 330] on span "ENVIAR" at bounding box center [460, 328] width 35 height 18
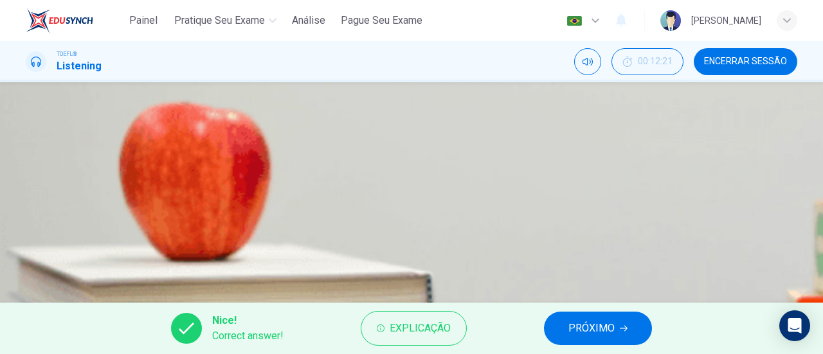
click at [559, 336] on button "PRÓXIMO" at bounding box center [598, 328] width 108 height 33
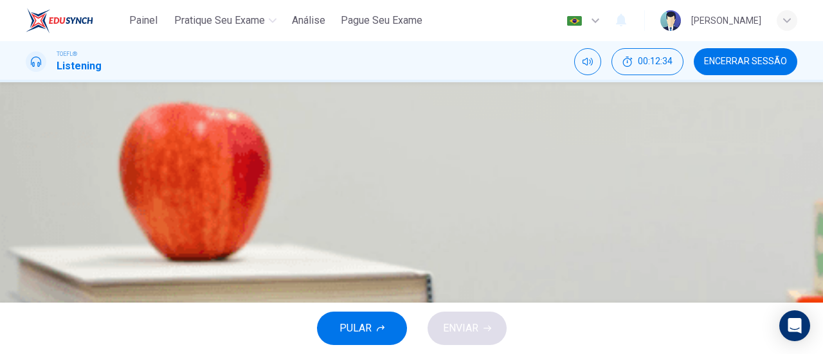
scroll to position [96, 0]
click at [321, 199] on span "Pre-mixed paints provided a wider range of vibrant colours" at bounding box center [189, 191] width 264 height 15
click at [465, 323] on span "ENVIAR" at bounding box center [460, 328] width 35 height 18
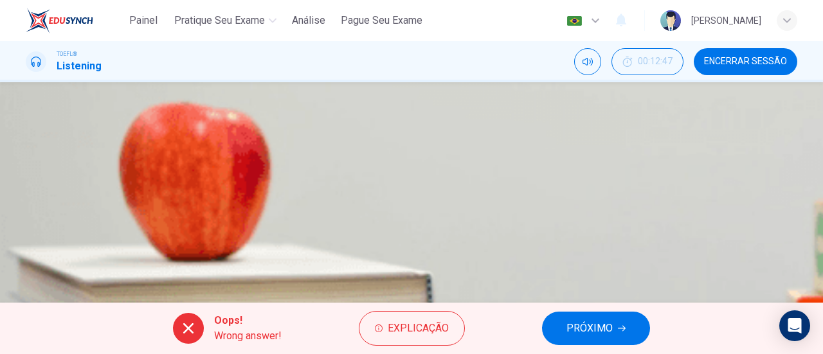
type input "37"
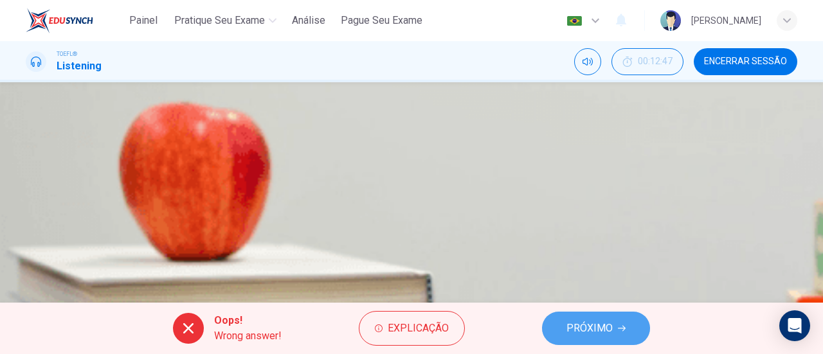
click at [616, 328] on button "PRÓXIMO" at bounding box center [596, 328] width 108 height 33
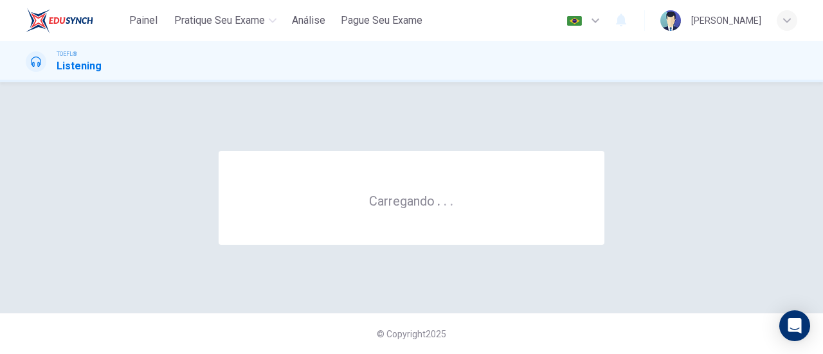
scroll to position [0, 0]
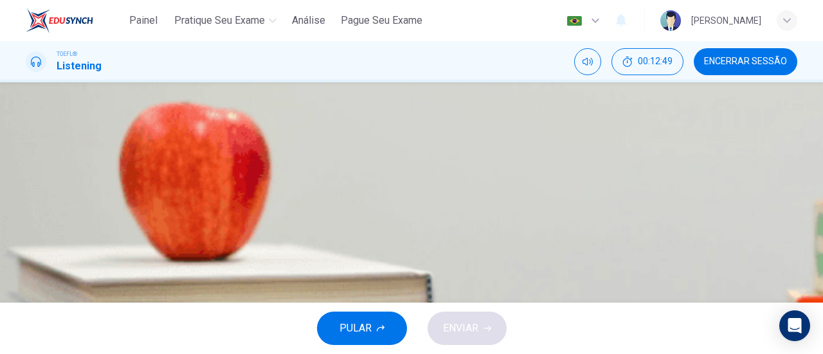
click at [27, 330] on icon "button" at bounding box center [27, 330] width 0 height 0
click at [28, 321] on button "button" at bounding box center [27, 327] width 3 height 12
click at [27, 330] on icon "button" at bounding box center [27, 330] width 0 height 0
click at [503, 73] on div "TOEFL® Listening 00:14:26 Encerrar Sessão" at bounding box center [411, 61] width 812 height 27
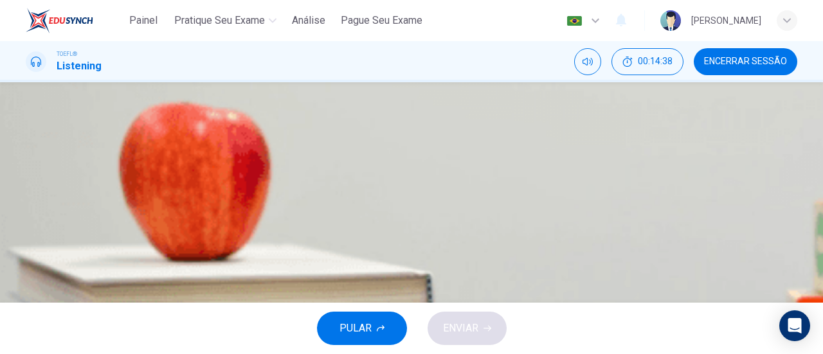
click at [621, 134] on button "A How ancient astrology has influenced modern astronomy" at bounding box center [411, 118] width 771 height 32
click at [455, 318] on button "ENVIAR" at bounding box center [466, 328] width 79 height 33
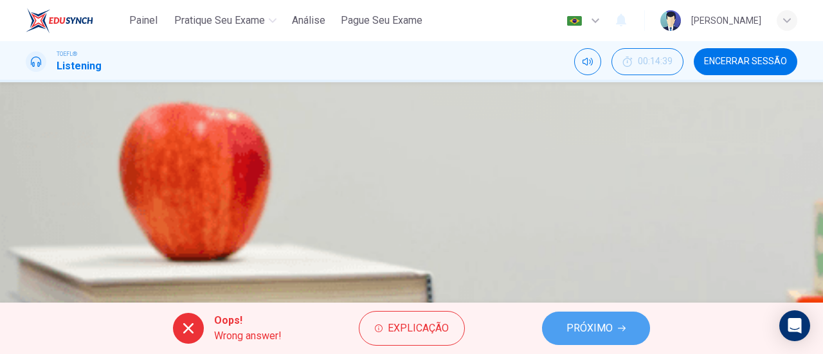
click at [579, 330] on span "PRÓXIMO" at bounding box center [589, 328] width 46 height 18
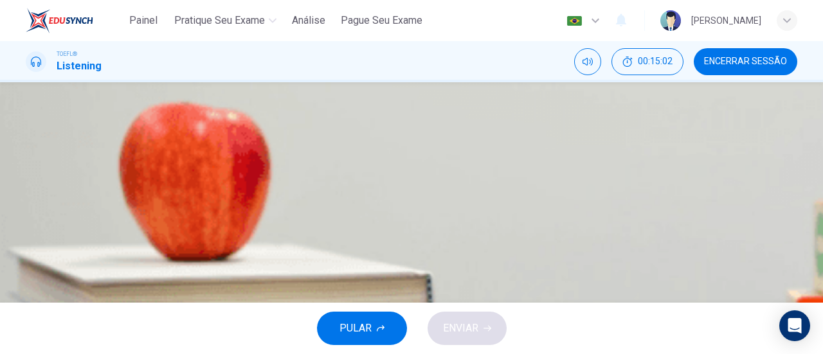
scroll to position [112, 0]
click at [478, 196] on button "D They made significant contributions to the study of natural science" at bounding box center [411, 180] width 771 height 32
click at [463, 333] on span "ENVIAR" at bounding box center [460, 328] width 35 height 18
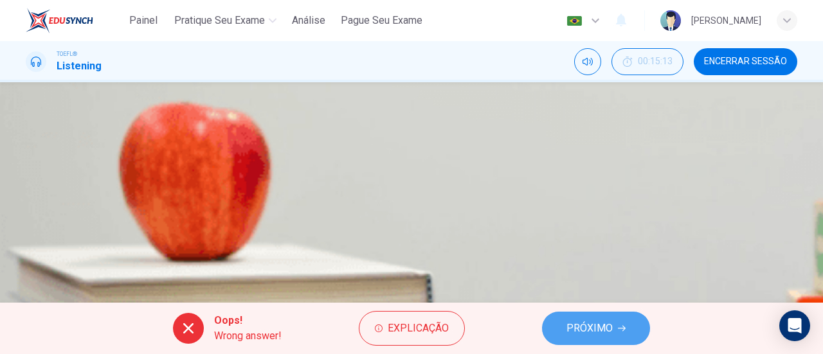
click at [616, 322] on button "PRÓXIMO" at bounding box center [596, 328] width 108 height 33
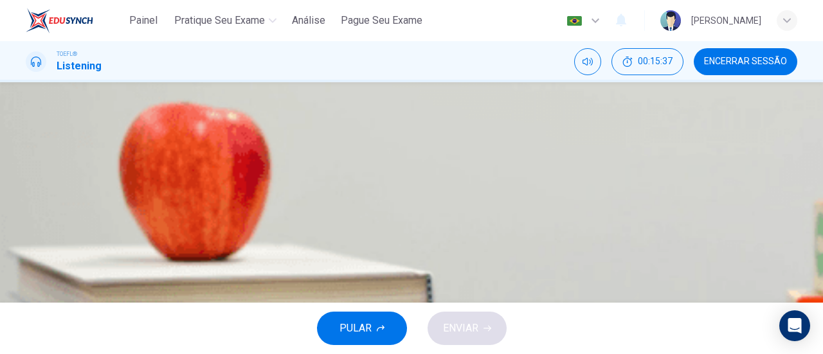
scroll to position [123, 0]
click at [484, 156] on span "Around 25,000 years when prehistoric man made diagrams depicting lunar cycles o…" at bounding box center [270, 147] width 427 height 15
click at [465, 334] on span "ENVIAR" at bounding box center [460, 328] width 35 height 18
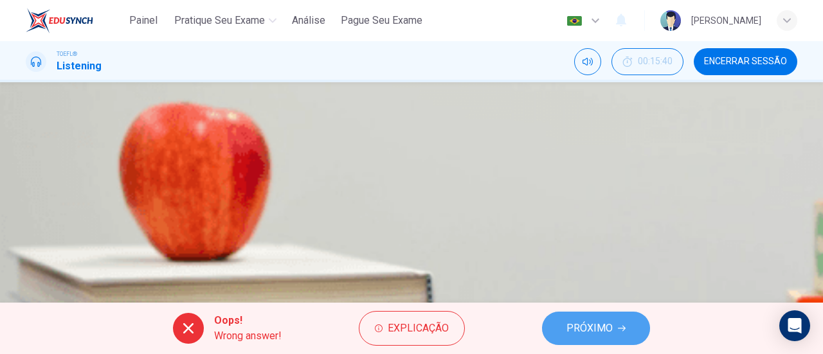
click at [577, 319] on span "PRÓXIMO" at bounding box center [589, 328] width 46 height 18
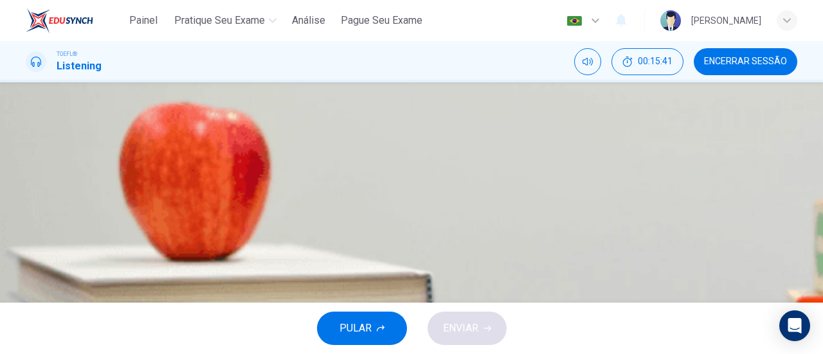
scroll to position [45, 0]
type input "28"
click at [27, 141] on icon "button" at bounding box center [27, 141] width 0 height 0
type input "0"
type input "28"
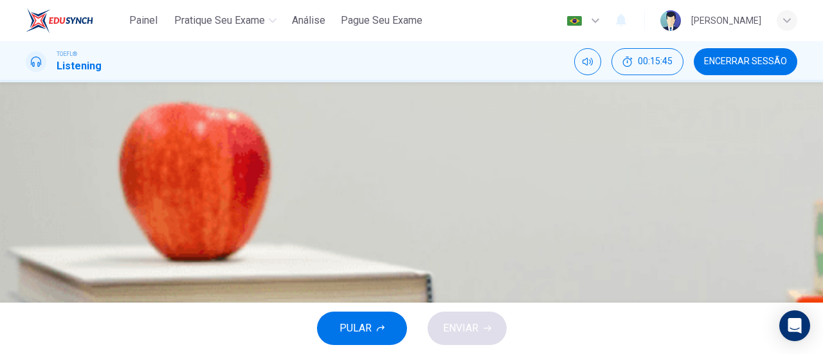
type input "3"
type input "29"
click at [27, 350] on icon "button" at bounding box center [27, 350] width 0 height 0
type input "6"
type input "29"
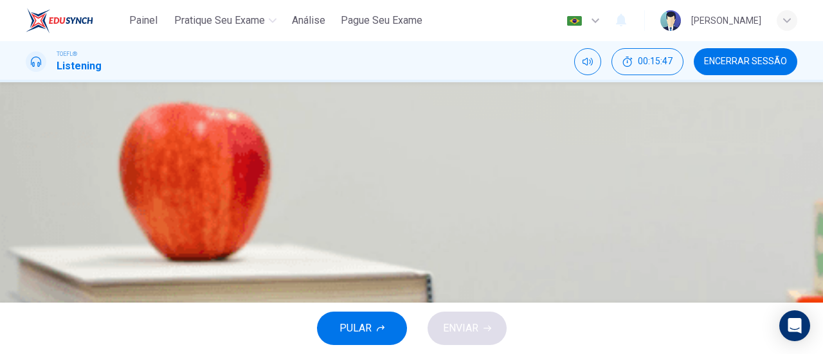
type input "9"
type input "20"
type input "13"
type input "0"
drag, startPoint x: 112, startPoint y: 182, endPoint x: 42, endPoint y: 182, distance: 70.1
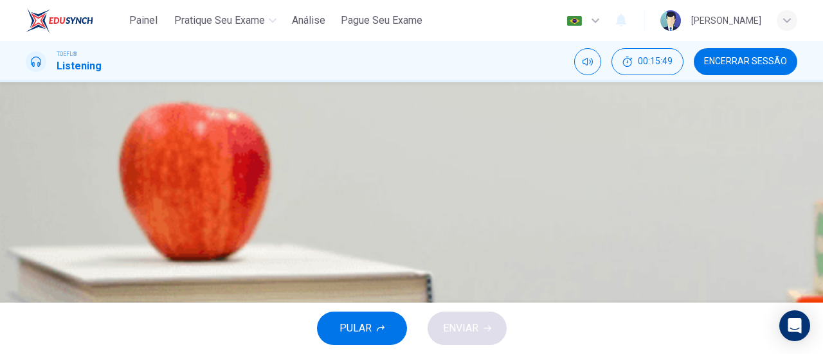
type input "0"
click at [464, 188] on span "The lecturer feels that astrology has its place on both futurology and anthropo…" at bounding box center [260, 179] width 407 height 15
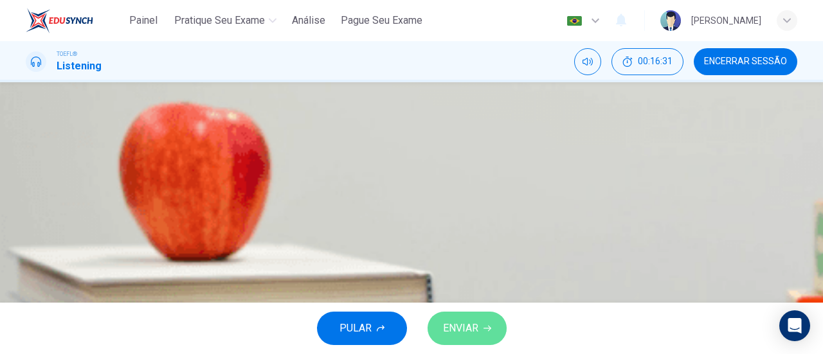
click at [476, 325] on span "ENVIAR" at bounding box center [460, 328] width 35 height 18
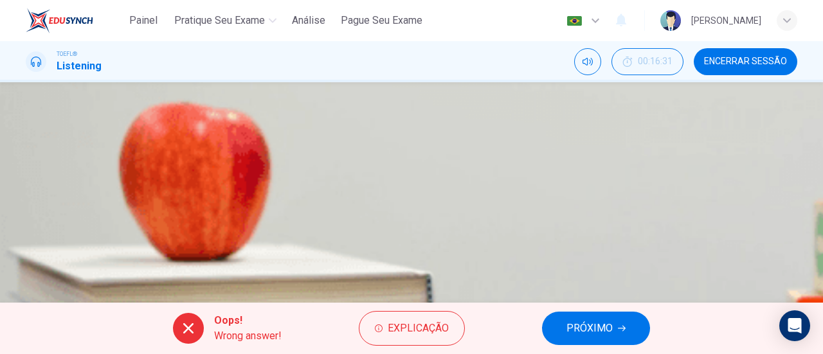
scroll to position [138, 0]
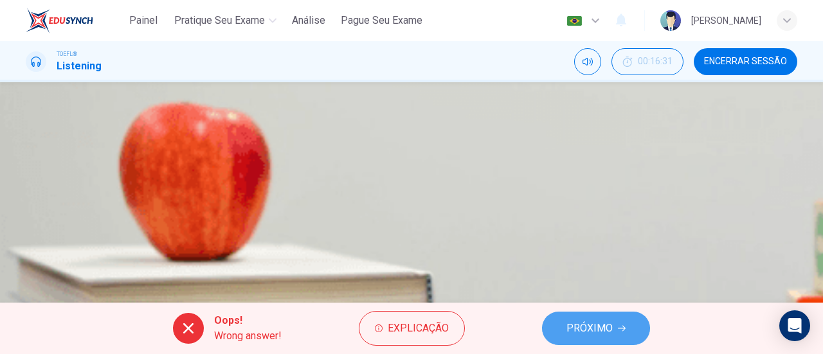
click at [584, 328] on span "PRÓXIMO" at bounding box center [589, 328] width 46 height 18
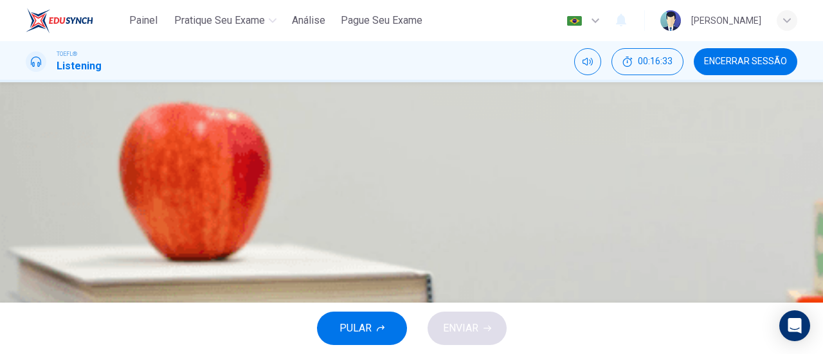
click at [28, 321] on button "button" at bounding box center [27, 327] width 3 height 12
click at [544, 195] on div "Pergunta 14 How can the student avoid a situation like this in the future? A By…" at bounding box center [411, 223] width 771 height 159
click at [334, 177] on span "By asking the staff a lot of questions about every food option" at bounding box center [195, 169] width 276 height 15
click at [476, 335] on span "ENVIAR" at bounding box center [460, 328] width 35 height 18
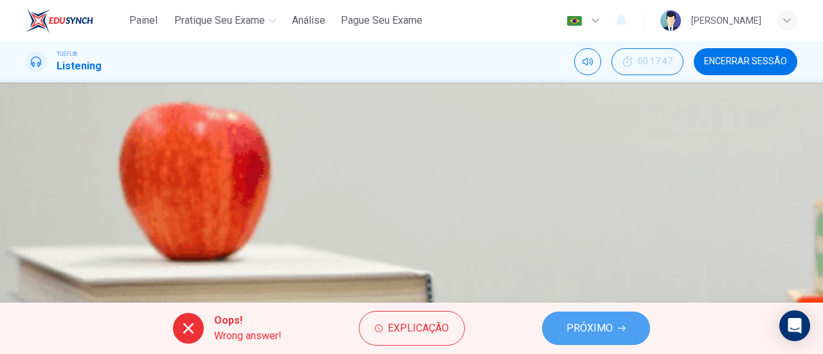
click at [562, 325] on button "PRÓXIMO" at bounding box center [596, 328] width 108 height 33
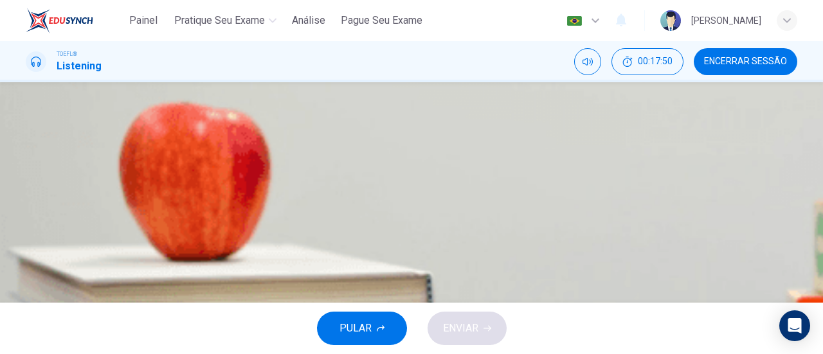
click at [39, 246] on icon "button" at bounding box center [35, 252] width 11 height 12
click at [27, 244] on icon "button" at bounding box center [27, 244] width 0 height 0
click at [251, 210] on span "By getting the student a different sandwich" at bounding box center [153, 201] width 193 height 15
click at [489, 322] on button "ENVIAR" at bounding box center [466, 328] width 79 height 33
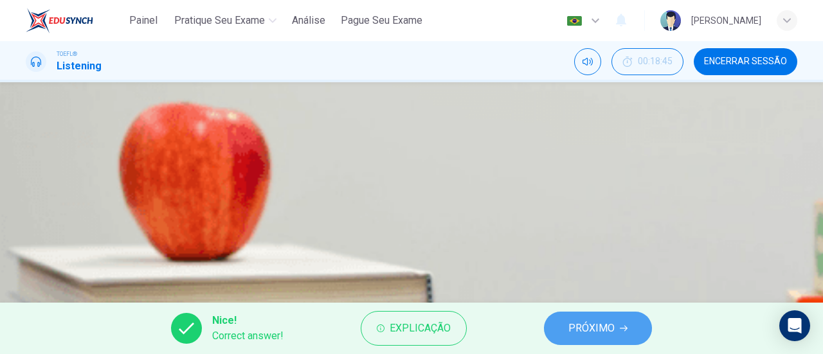
click at [620, 328] on icon "button" at bounding box center [624, 329] width 8 height 6
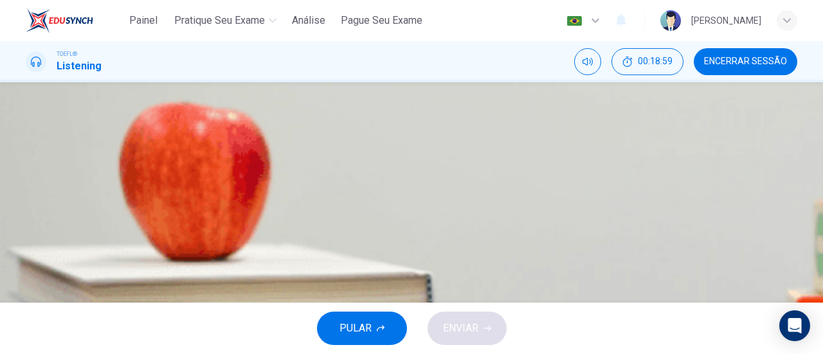
click at [562, 218] on button "D Red and yellow labels designate wheat-free and vegetarian dishes" at bounding box center [411, 202] width 771 height 32
click at [451, 154] on button "B Blue labels designate vegan dishes" at bounding box center [411, 137] width 771 height 32
click at [473, 330] on span "ENVIAR" at bounding box center [460, 328] width 35 height 18
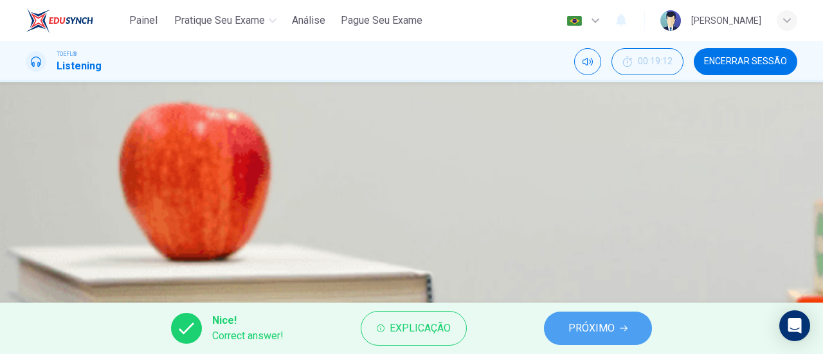
click at [564, 339] on button "PRÓXIMO" at bounding box center [598, 328] width 108 height 33
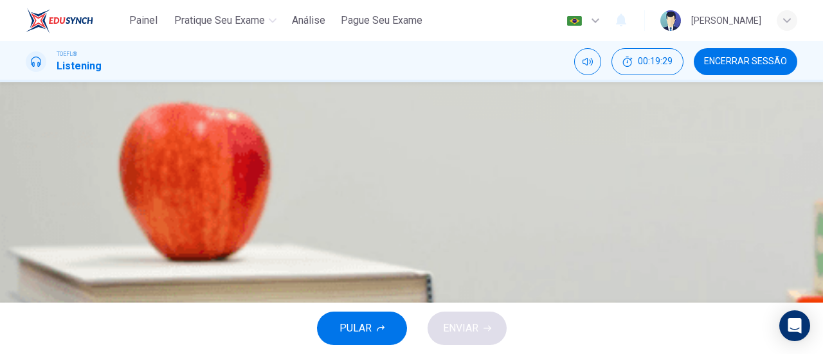
click at [354, 177] on span "The sandwich bread incorporates wheat and the student is allergic" at bounding box center [205, 169] width 297 height 15
click at [471, 326] on span "ENVIAR" at bounding box center [460, 328] width 35 height 18
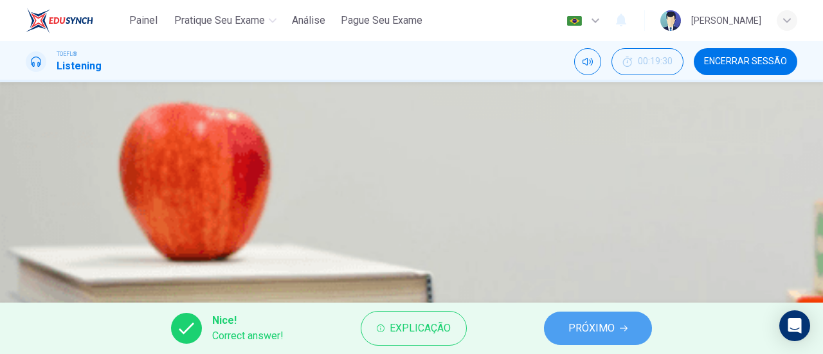
click at [572, 316] on button "PRÓXIMO" at bounding box center [598, 328] width 108 height 33
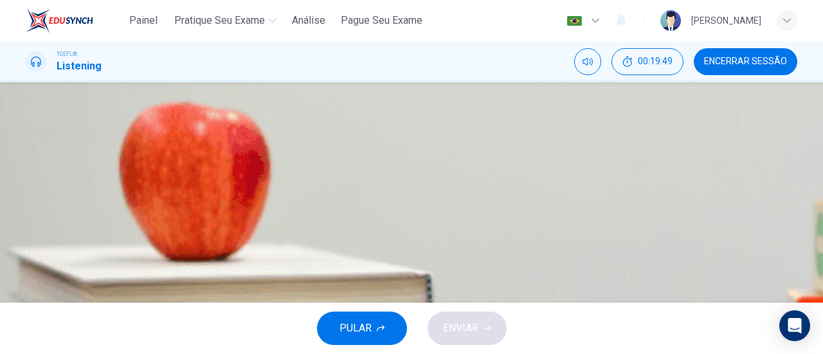
click at [305, 145] on span "The staff is telling the student about the cafeteria rules" at bounding box center [180, 137] width 247 height 15
click at [243, 113] on span "They are just having friendly conversation" at bounding box center [150, 105] width 186 height 15
click at [486, 330] on icon "button" at bounding box center [487, 329] width 8 height 8
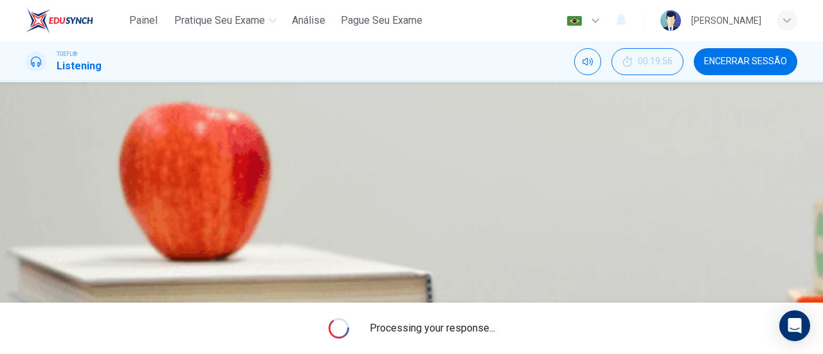
type input "0"
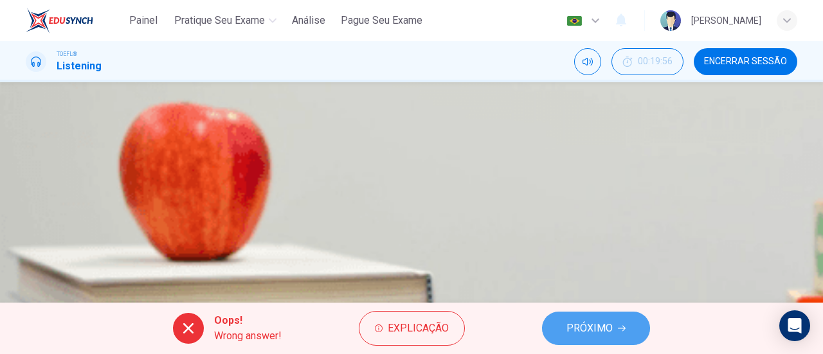
click at [598, 319] on button "PRÓXIMO" at bounding box center [596, 328] width 108 height 33
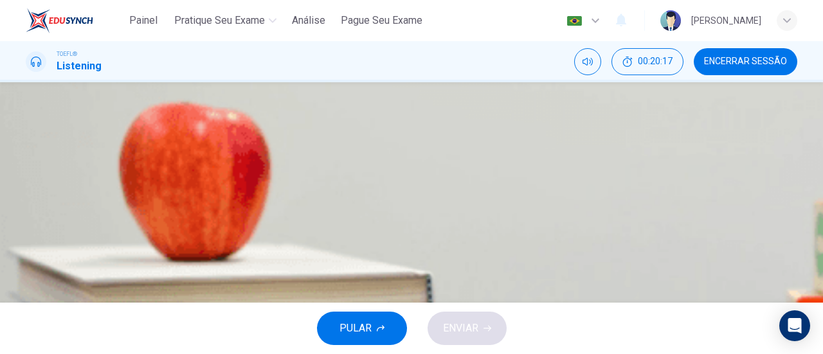
click at [40, 330] on icon "button" at bounding box center [34, 337] width 13 height 15
click at [27, 330] on icon "button" at bounding box center [27, 330] width 0 height 0
click at [40, 330] on icon "button" at bounding box center [34, 337] width 13 height 15
click at [27, 242] on div "04m 40s" at bounding box center [411, 275] width 771 height 66
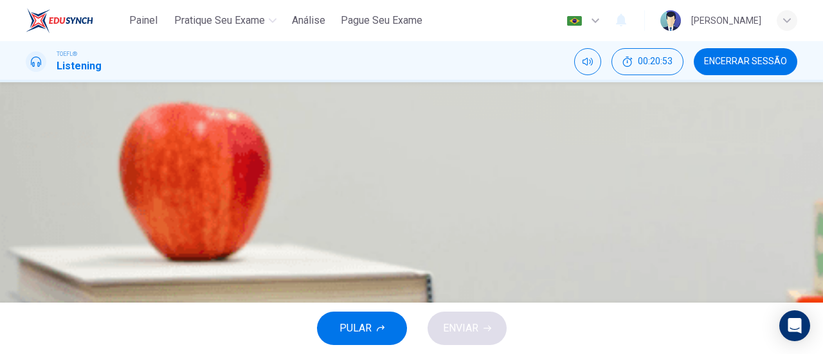
click at [27, 253] on icon "button" at bounding box center [27, 253] width 0 height 0
click at [27, 222] on icon "button" at bounding box center [27, 222] width 0 height 0
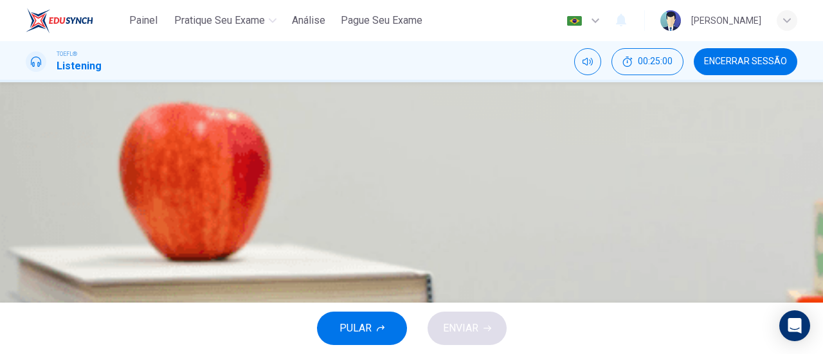
type input "59"
click at [735, 60] on span "Encerrar Sessão" at bounding box center [745, 62] width 83 height 10
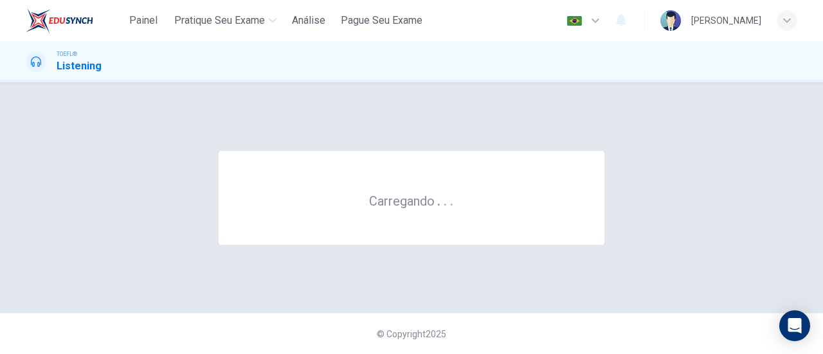
scroll to position [0, 0]
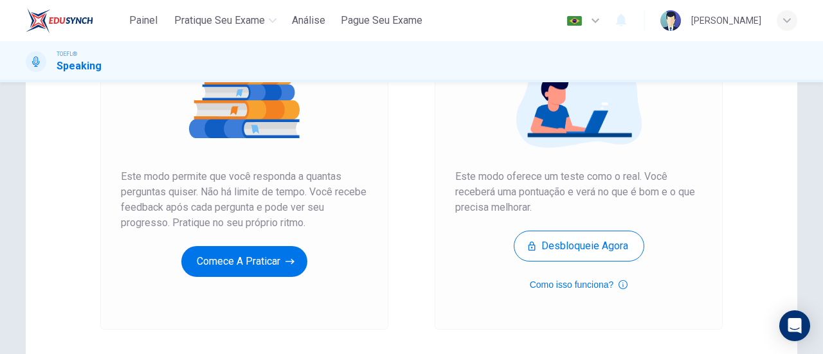
scroll to position [175, 0]
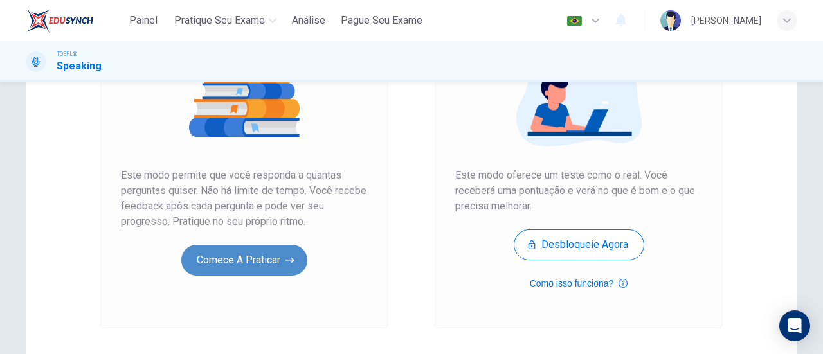
click at [240, 265] on button "Comece a praticar" at bounding box center [244, 260] width 126 height 31
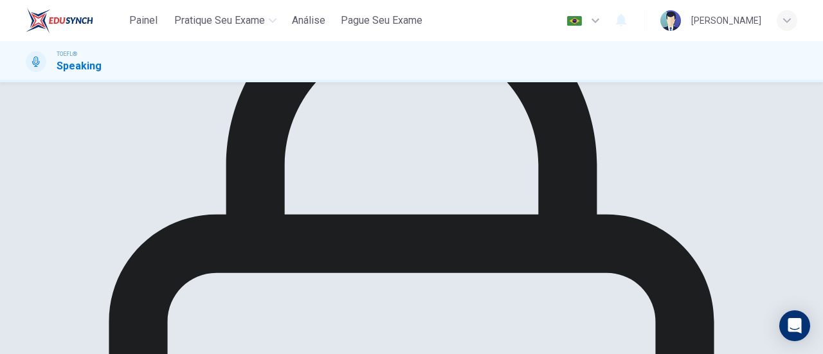
scroll to position [132, 0]
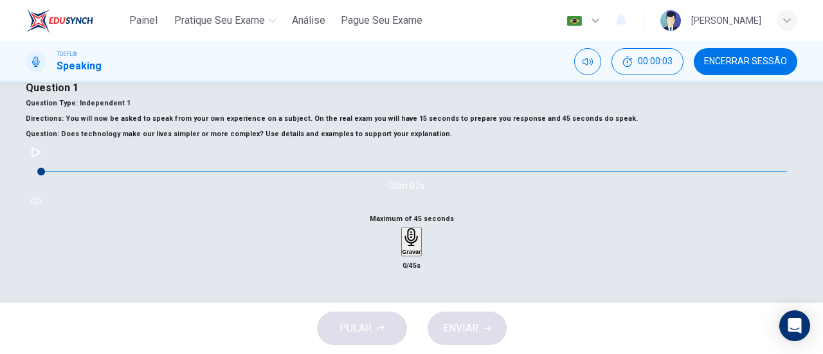
scroll to position [27, 0]
click at [46, 163] on button "button" at bounding box center [36, 153] width 21 height 21
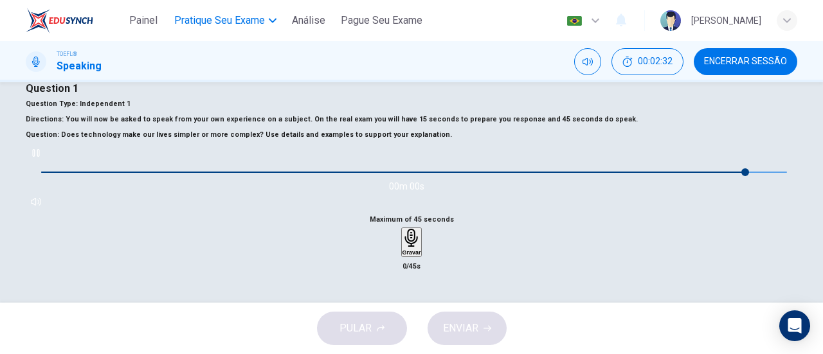
type input "0"
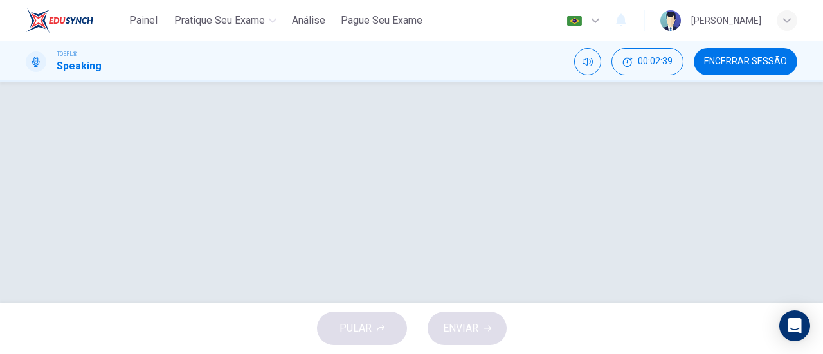
scroll to position [262, 0]
click at [415, 21] on h6 "Gravar" at bounding box center [411, 18] width 19 height 6
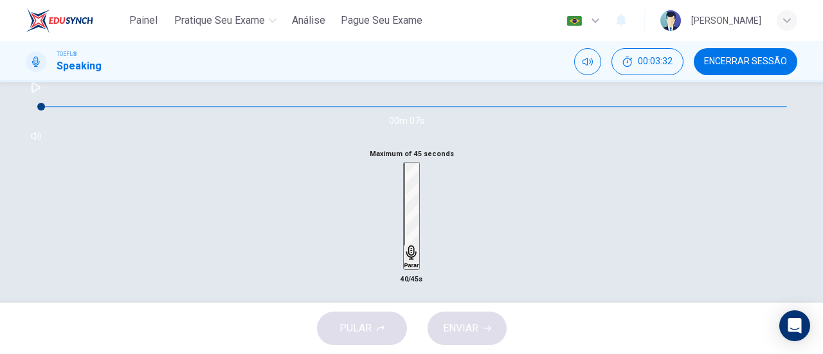
scroll to position [95, 0]
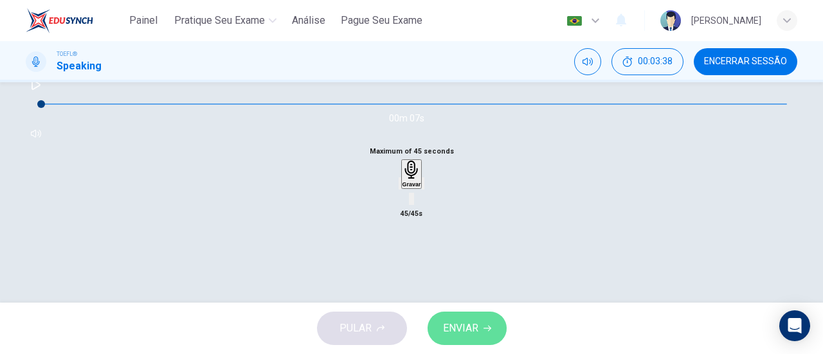
click at [461, 336] on span "ENVIAR" at bounding box center [460, 328] width 35 height 18
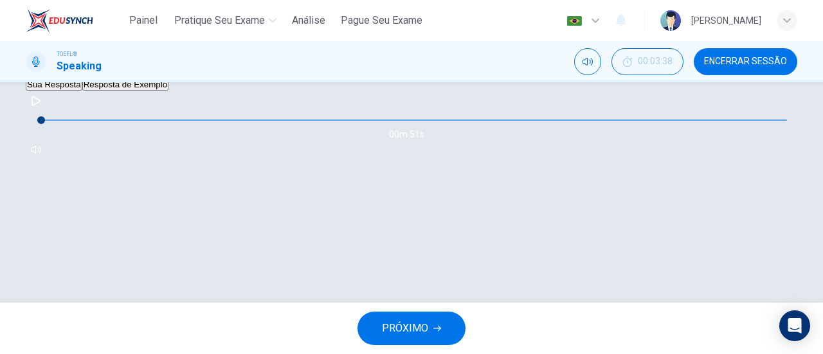
scroll to position [316, 0]
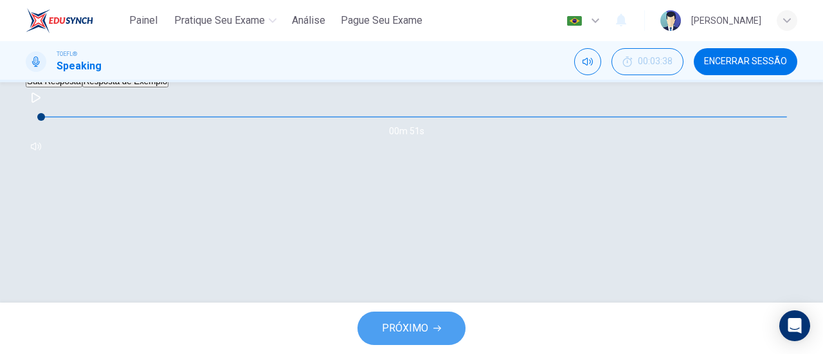
click at [429, 323] on button "PRÓXIMO" at bounding box center [411, 328] width 108 height 33
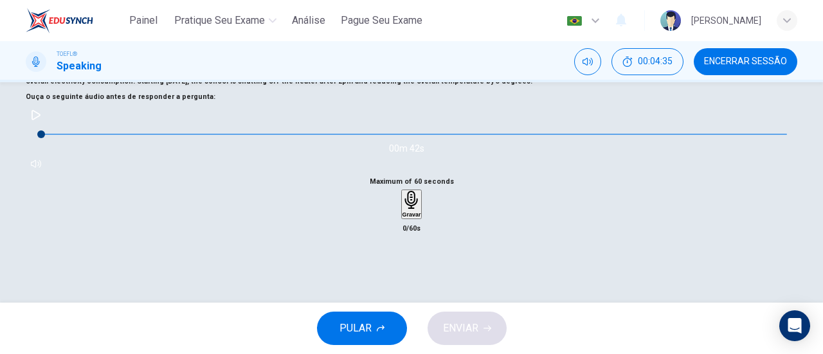
scroll to position [211, 0]
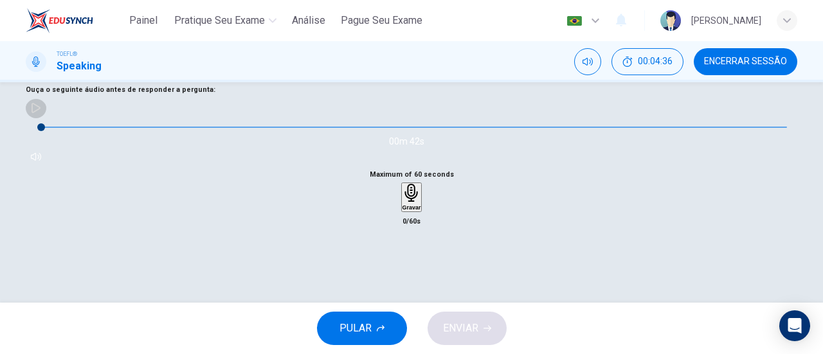
click at [46, 118] on button "button" at bounding box center [36, 108] width 21 height 21
click at [39, 112] on icon "button" at bounding box center [35, 108] width 7 height 8
drag, startPoint x: 130, startPoint y: 268, endPoint x: 58, endPoint y: 276, distance: 71.8
click at [58, 167] on div "00m 42s" at bounding box center [411, 132] width 771 height 69
click at [46, 118] on button "button" at bounding box center [36, 108] width 21 height 21
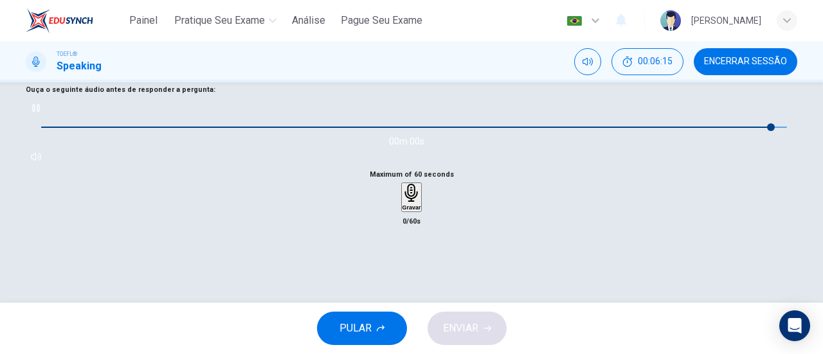
type input "0"
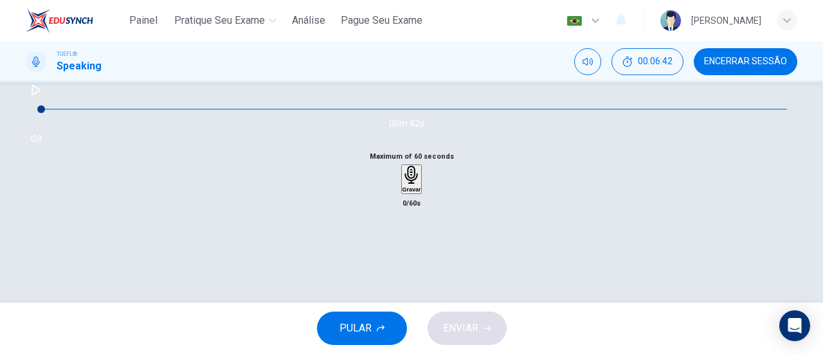
scroll to position [237, 0]
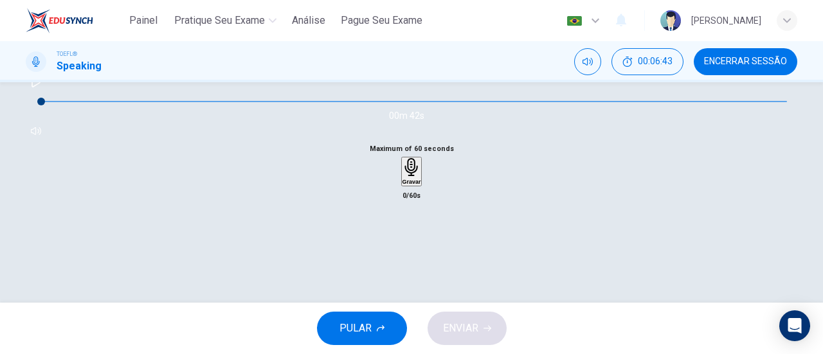
click at [421, 185] on div "Gravar" at bounding box center [411, 171] width 19 height 27
click at [419, 153] on div "Parar" at bounding box center [411, 205] width 15 height 105
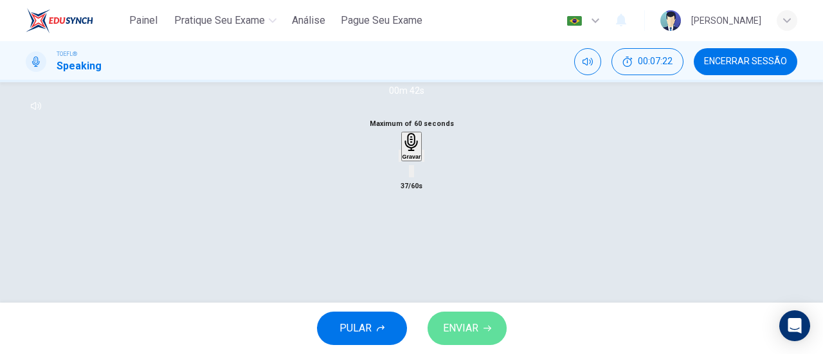
click at [480, 334] on button "ENVIAR" at bounding box center [466, 328] width 79 height 33
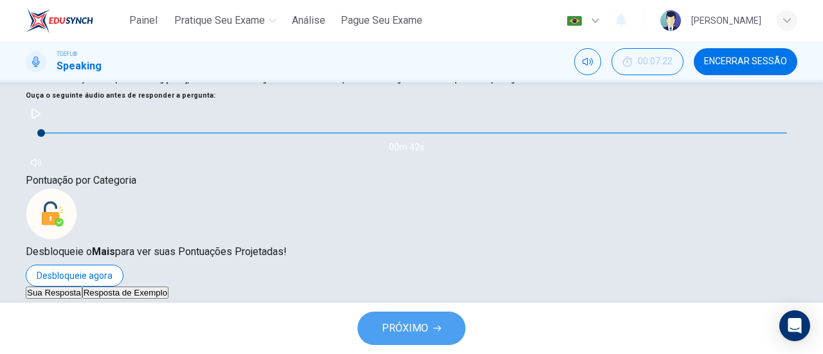
click at [411, 326] on span "PRÓXIMO" at bounding box center [405, 328] width 46 height 18
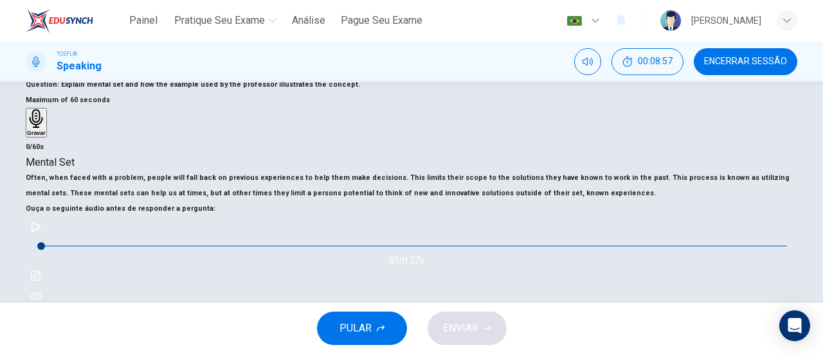
scroll to position [0, 0]
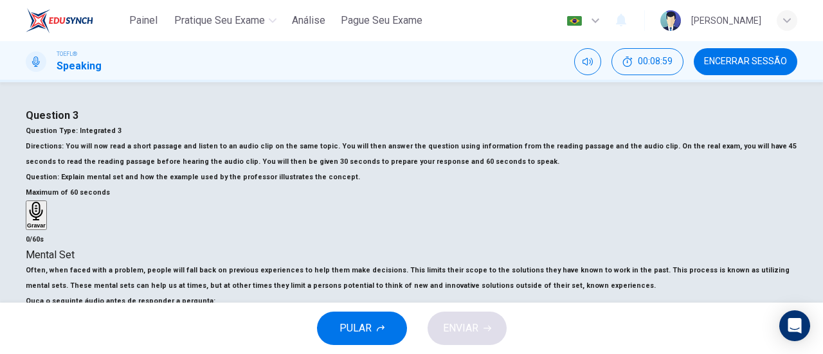
click at [721, 59] on span "Encerrar Sessão" at bounding box center [745, 62] width 83 height 10
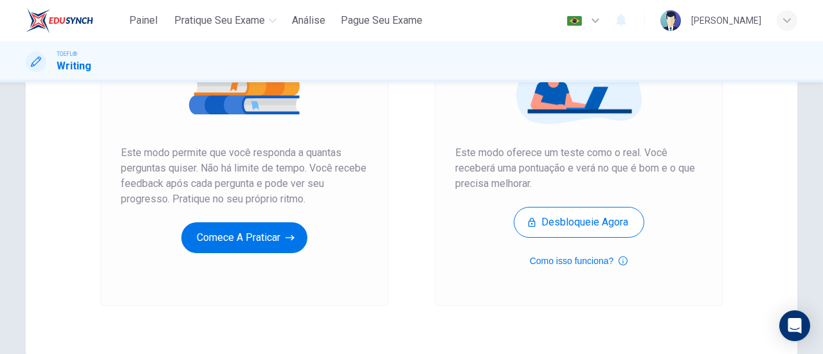
scroll to position [208, 0]
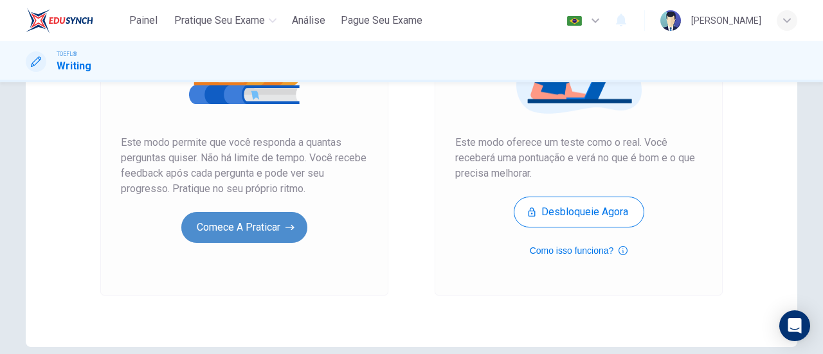
click at [268, 219] on button "Comece a praticar" at bounding box center [244, 227] width 126 height 31
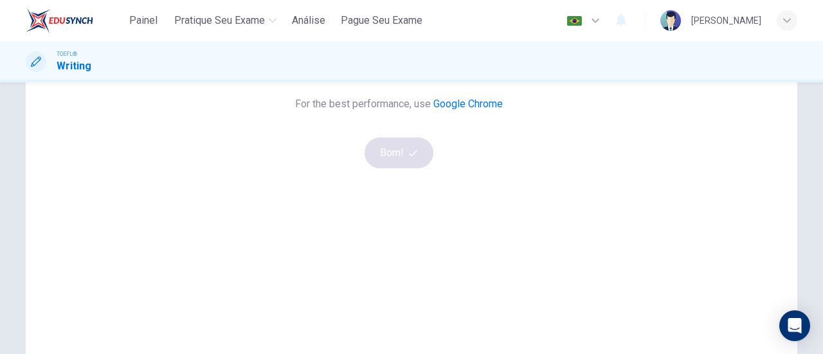
scroll to position [176, 0]
click at [411, 19] on button "button" at bounding box center [399, 6] width 23 height 25
click at [433, 168] on button "Bom!" at bounding box center [398, 152] width 69 height 31
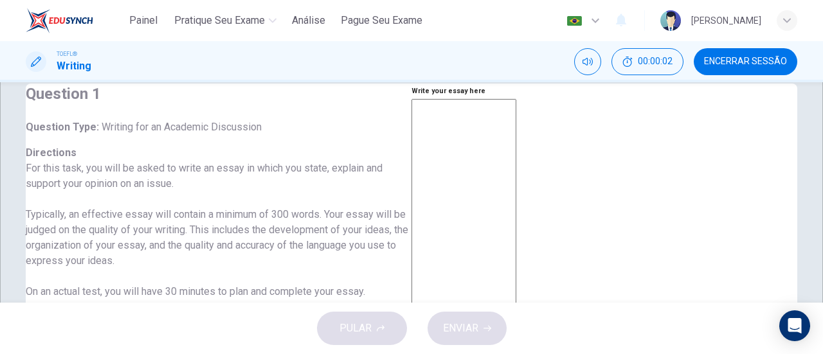
scroll to position [20, 0]
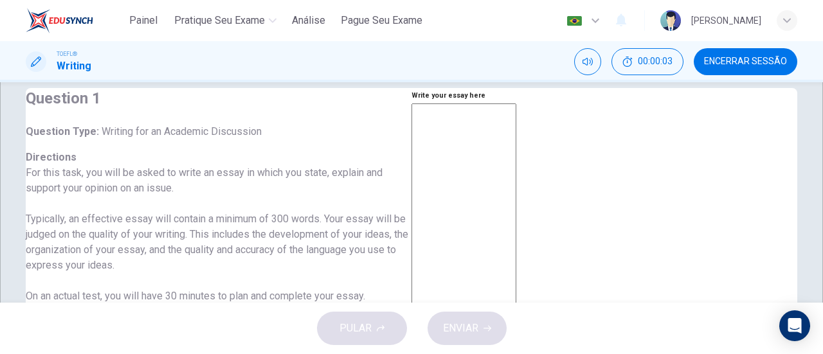
click at [513, 195] on textarea at bounding box center [463, 317] width 105 height 429
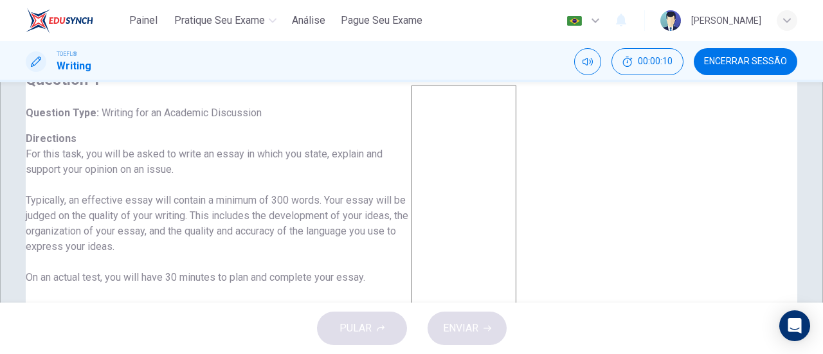
scroll to position [0, 0]
